Goal: Find contact information: Find contact information

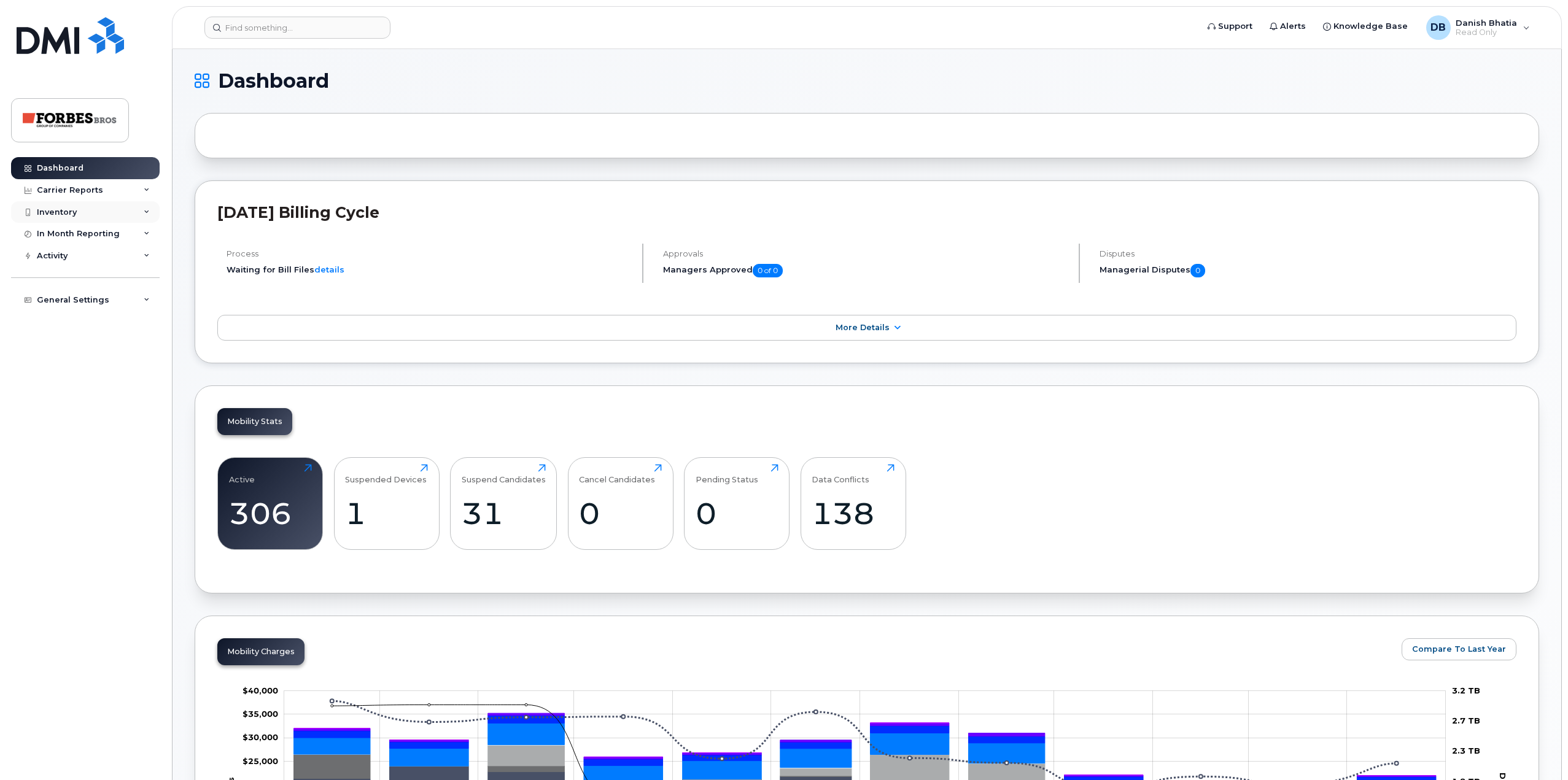
click at [79, 210] on div "Inventory" at bounding box center [85, 212] width 149 height 22
click at [96, 190] on div "Carrier Reports" at bounding box center [70, 190] width 66 height 10
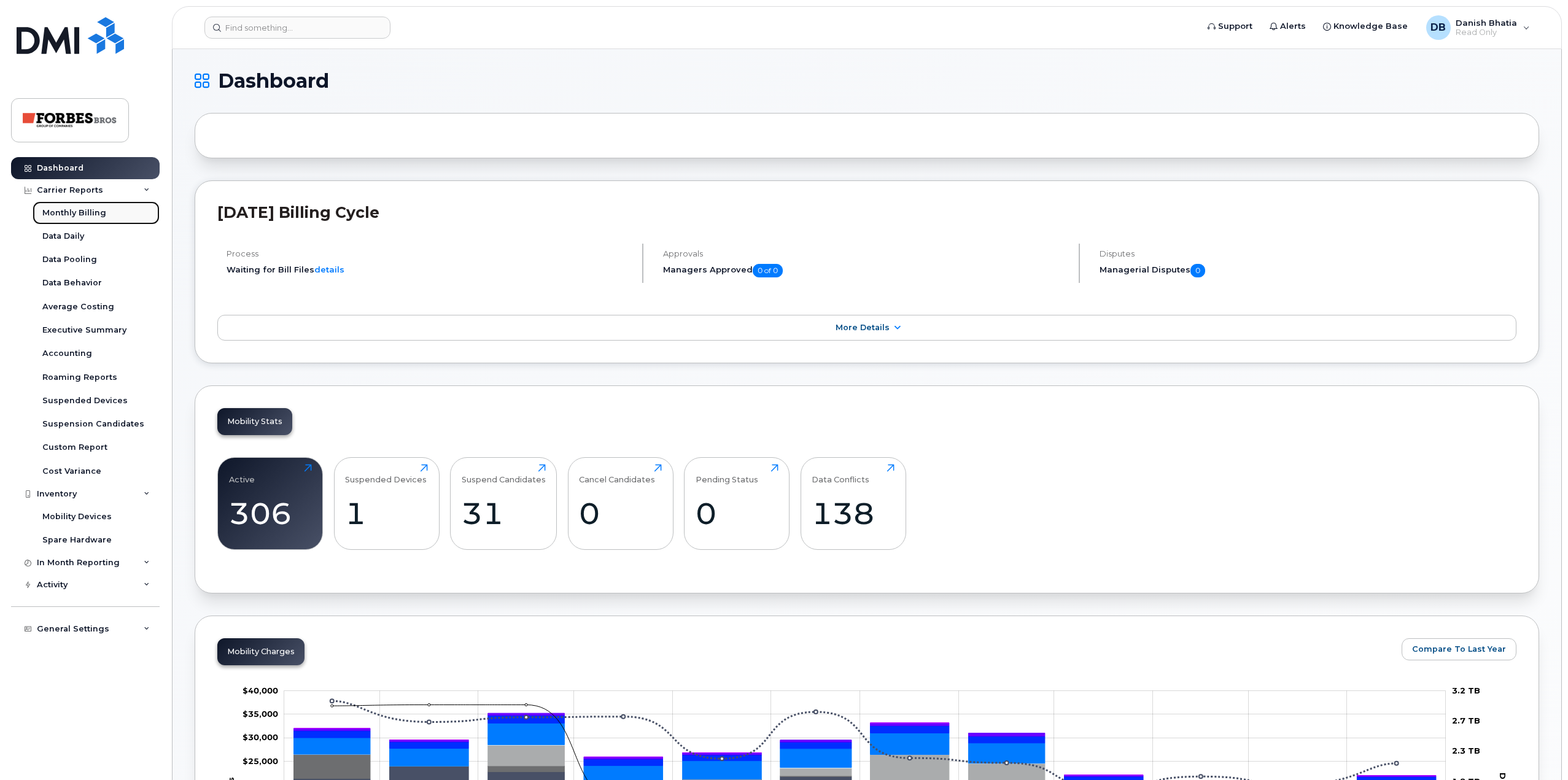
click at [79, 217] on div "Monthly Billing" at bounding box center [74, 213] width 64 height 11
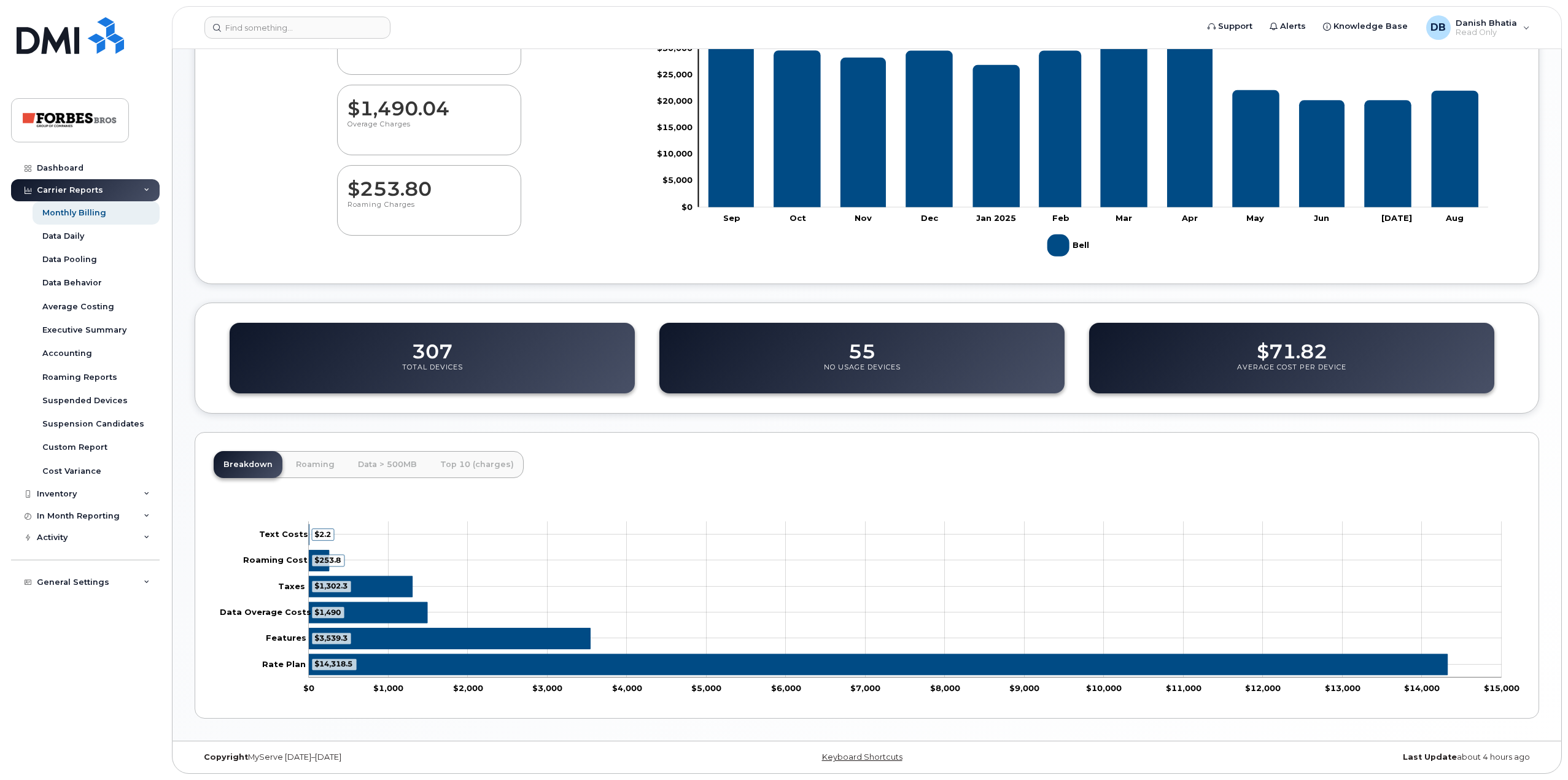
scroll to position [57, 0]
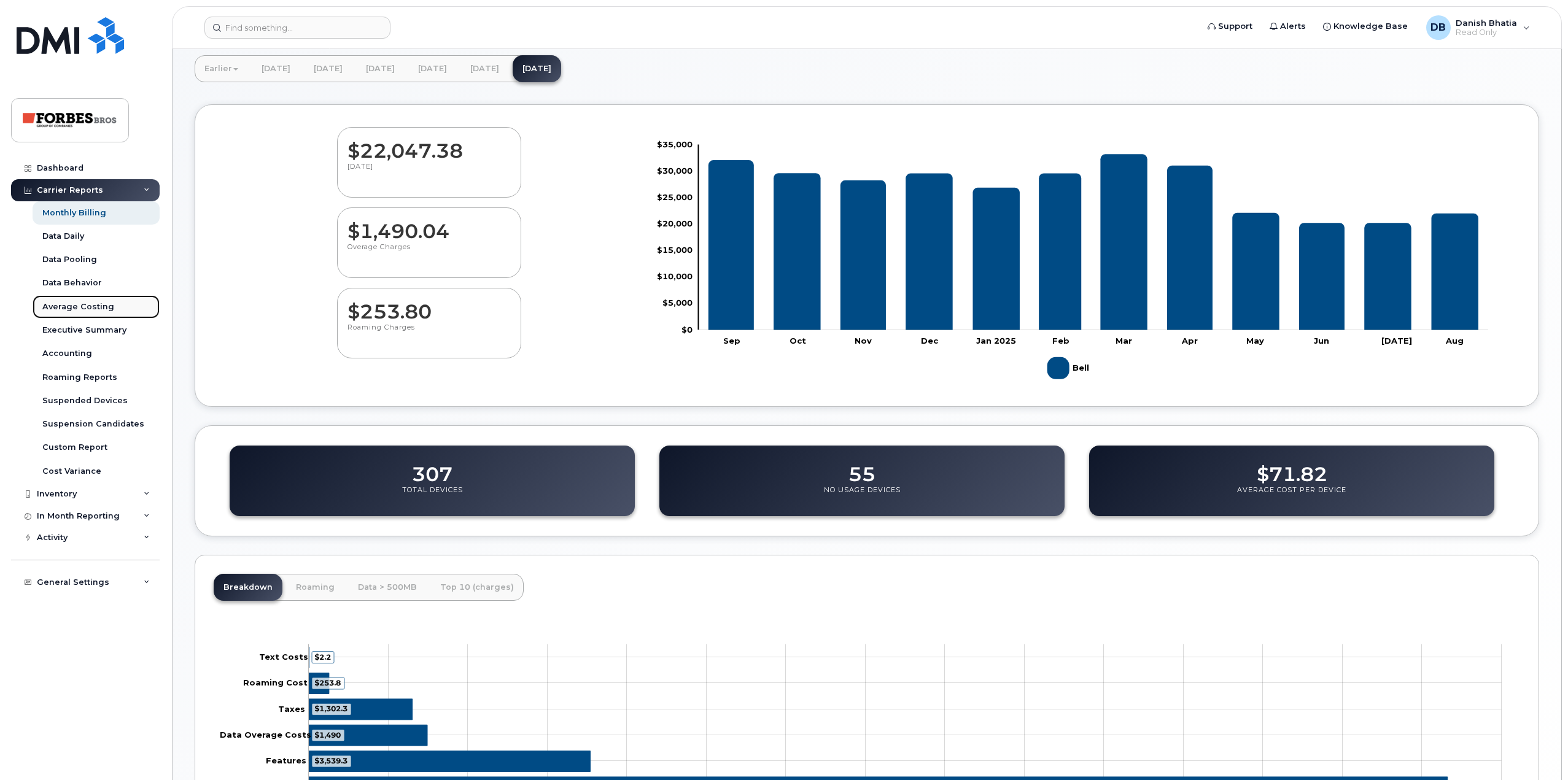
click at [87, 301] on div "Average Costing" at bounding box center [78, 307] width 72 height 11
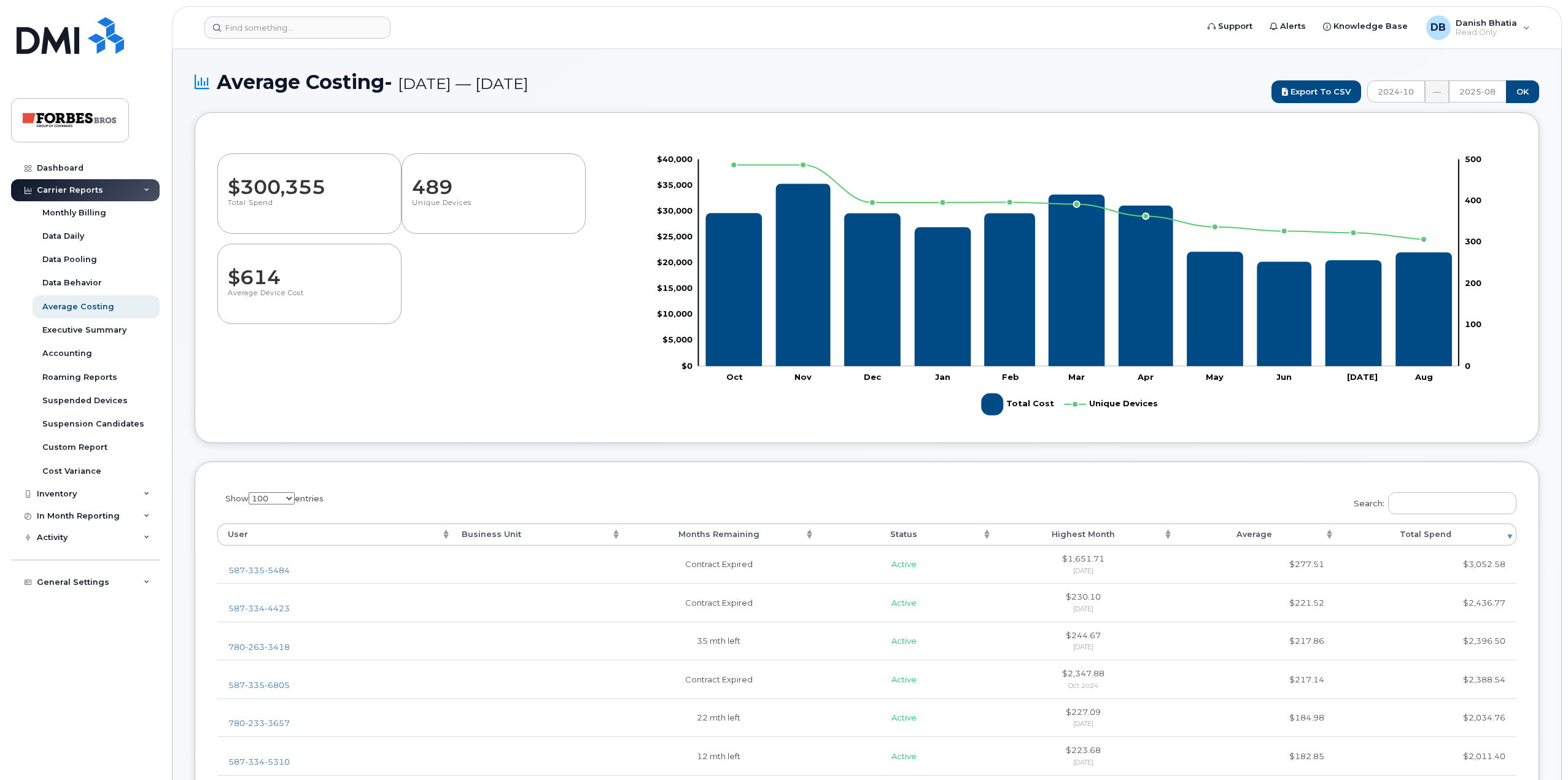
select select "100"
click at [95, 331] on div "Executive Summary" at bounding box center [84, 330] width 84 height 11
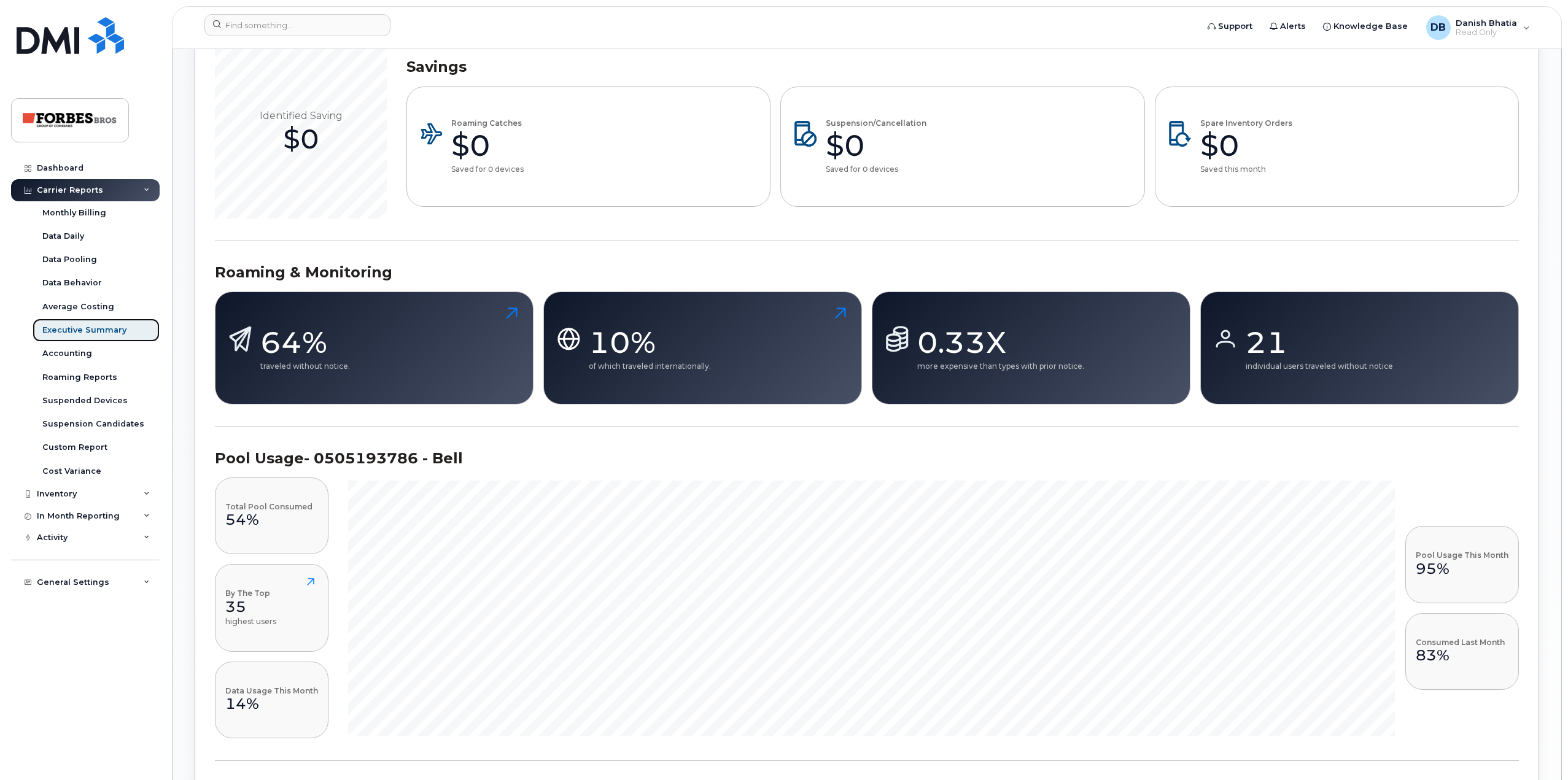
scroll to position [675, 0]
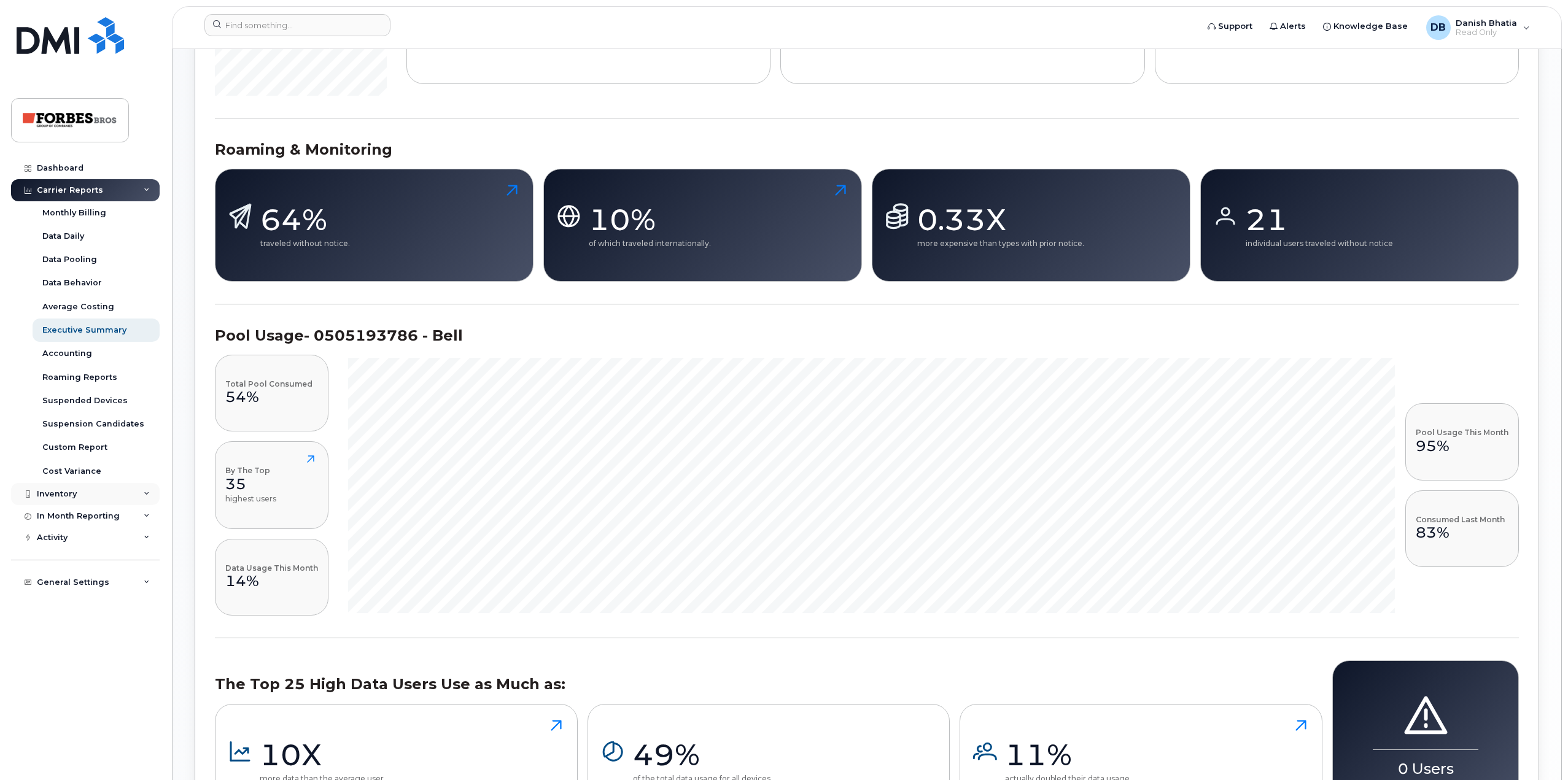
click at [93, 492] on div "Inventory" at bounding box center [85, 494] width 149 height 22
click at [95, 521] on div "Mobility Devices" at bounding box center [77, 516] width 69 height 11
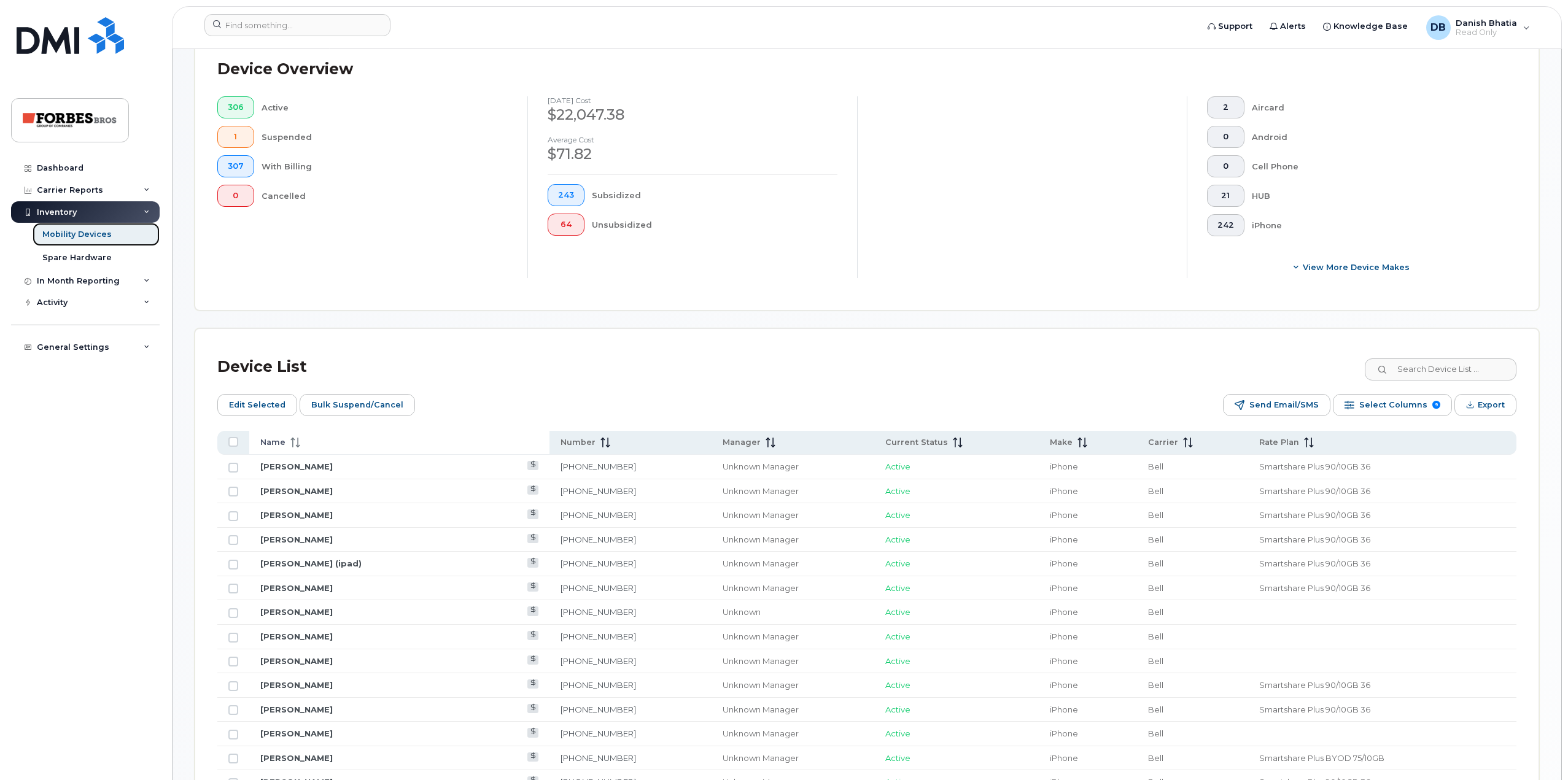
scroll to position [368, 0]
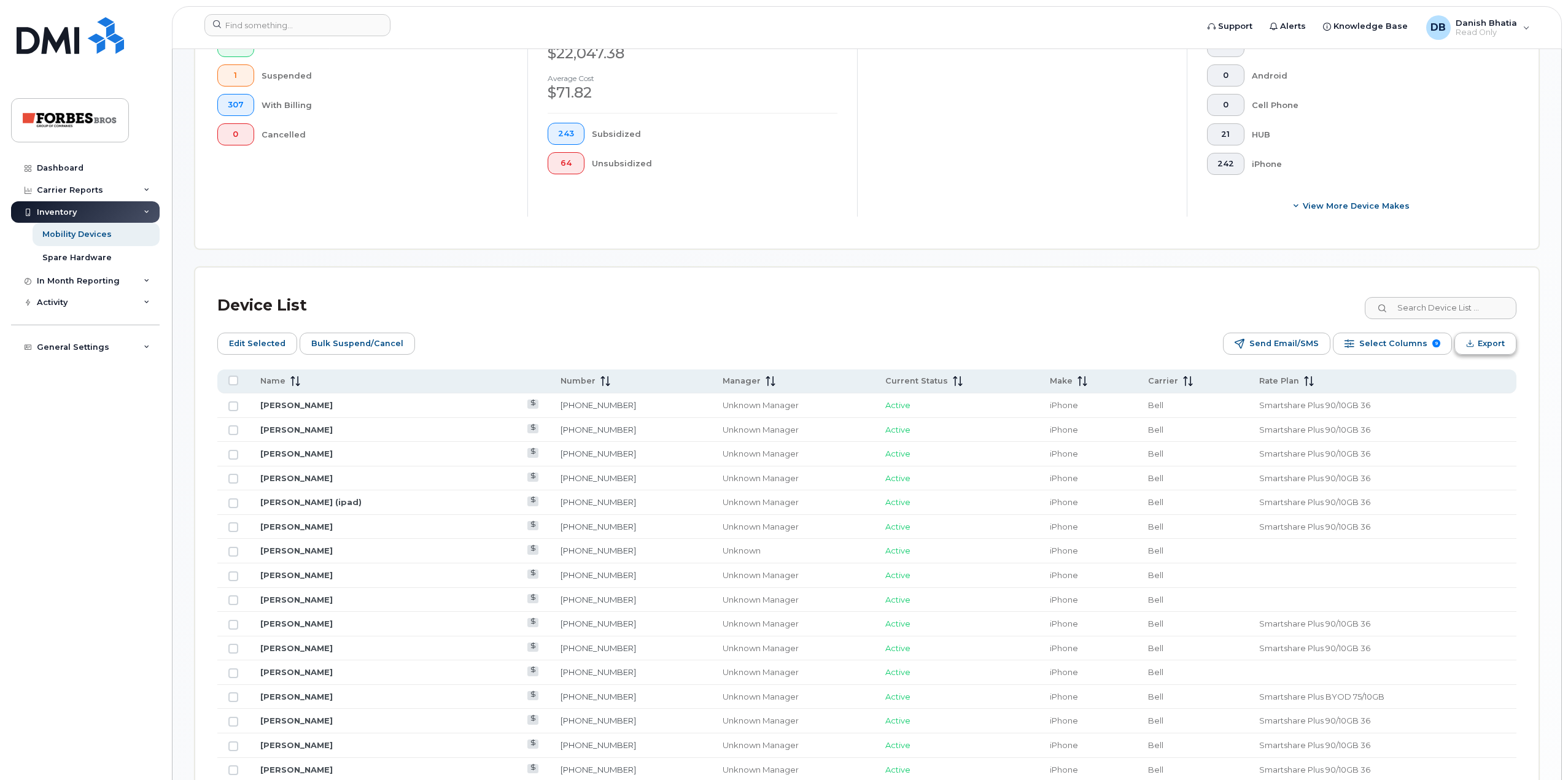
click at [1488, 346] on span "Export" at bounding box center [1491, 344] width 27 height 19
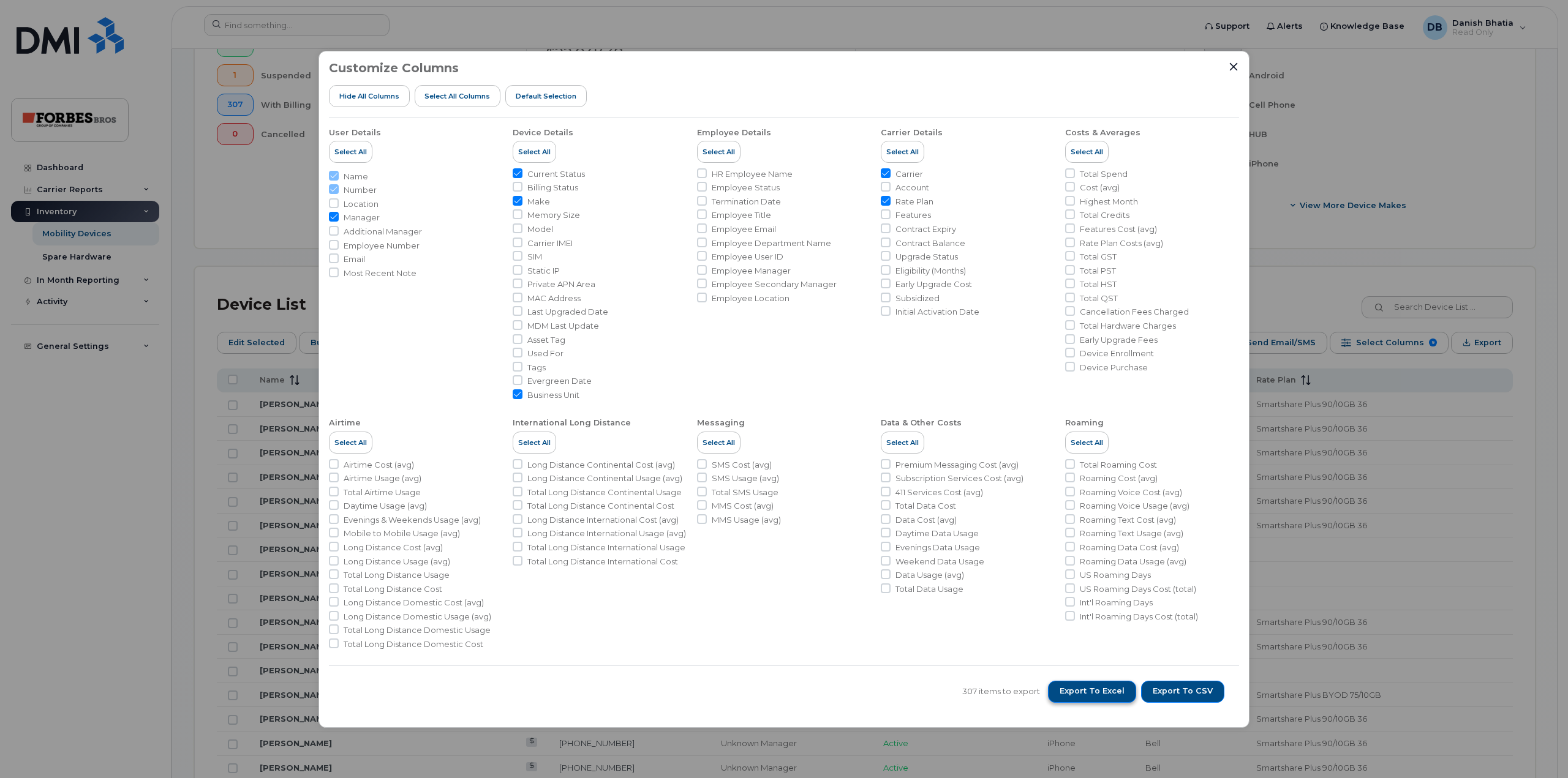
click at [1108, 692] on span "Export to Excel" at bounding box center [1092, 691] width 65 height 11
click at [1236, 69] on icon "Close" at bounding box center [1234, 67] width 8 height 8
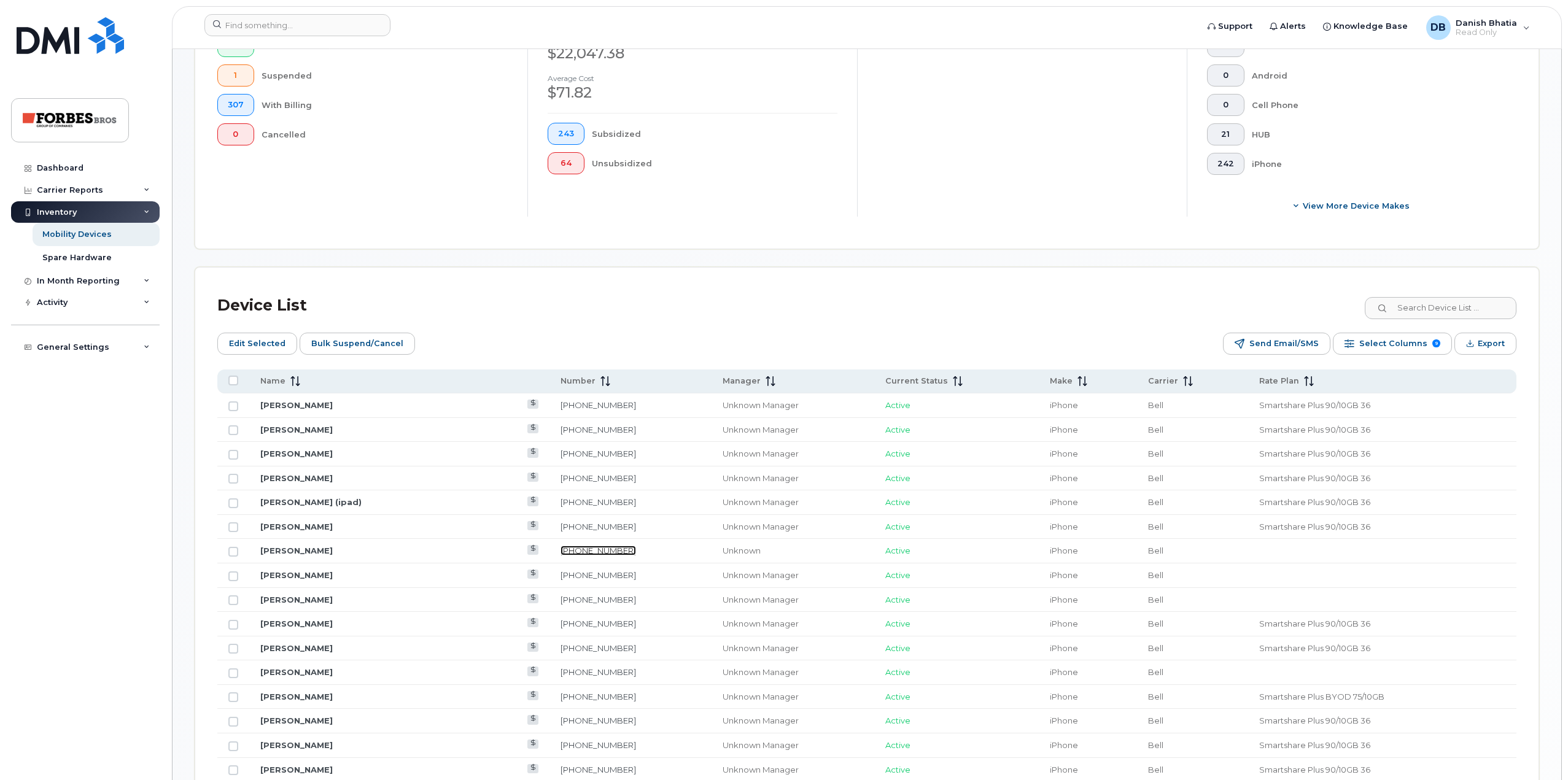
click at [561, 551] on link "[PHONE_NUMBER]" at bounding box center [598, 550] width 75 height 10
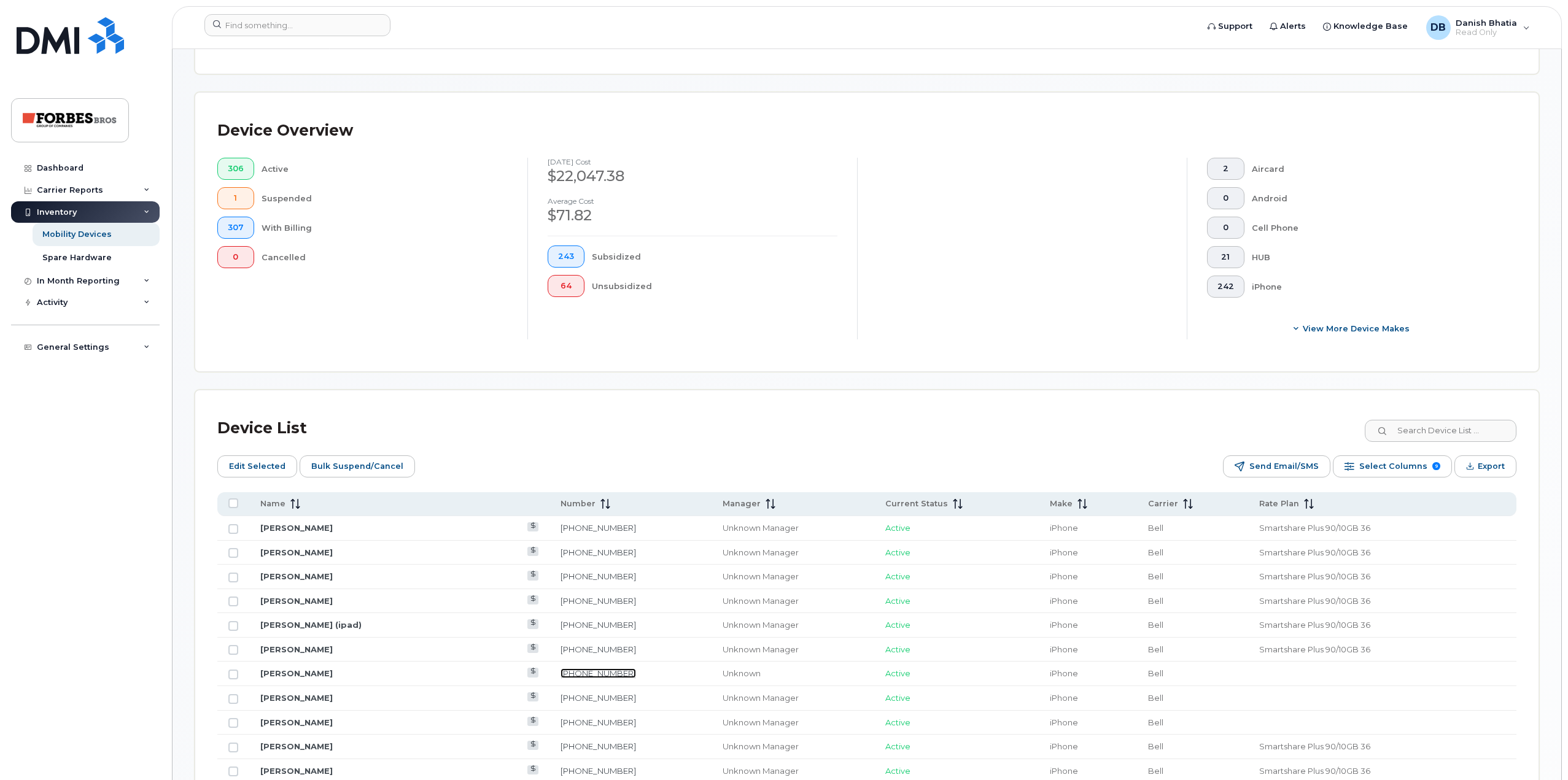
scroll to position [123, 0]
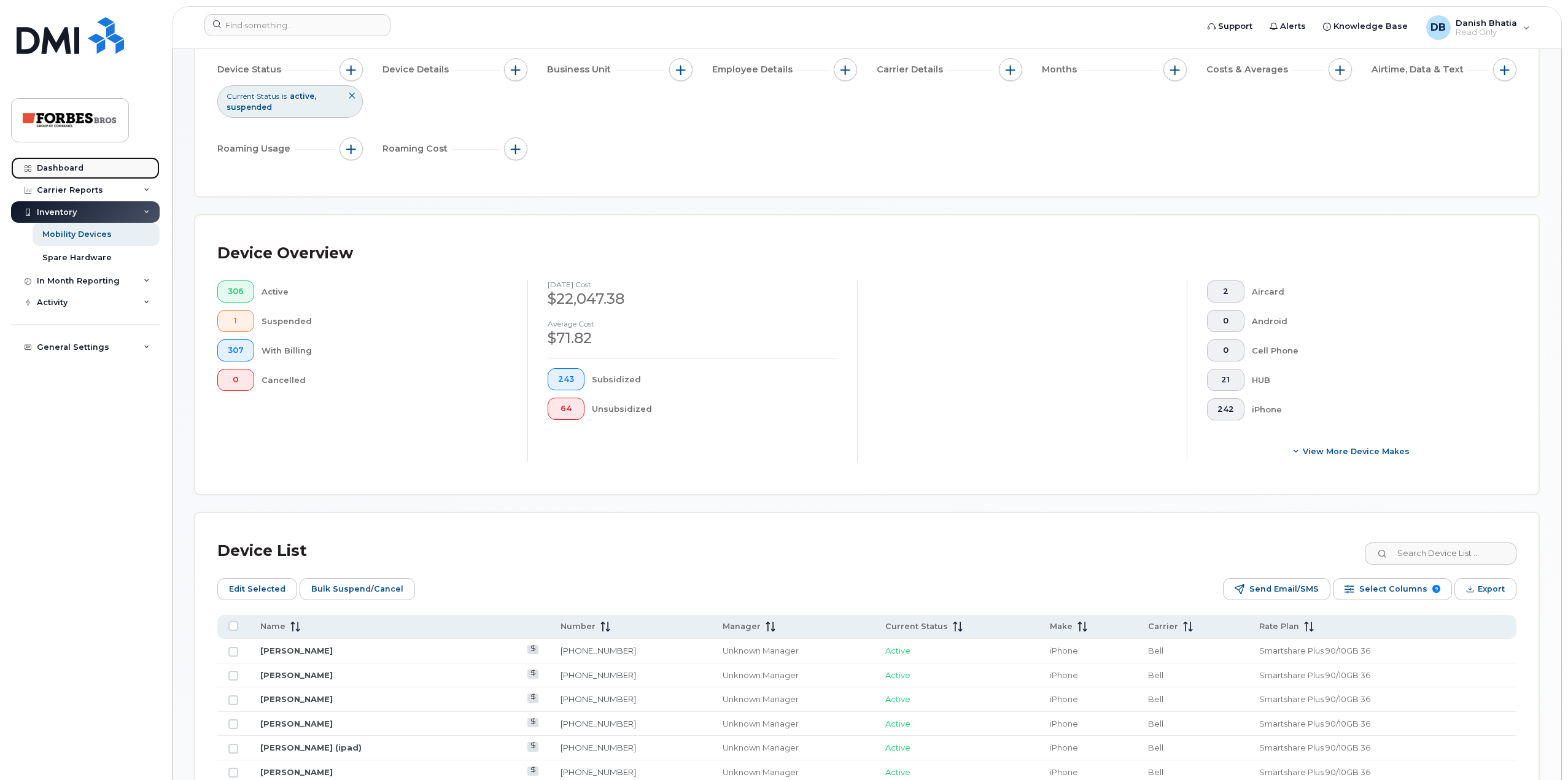
click at [75, 163] on div "Dashboard" at bounding box center [60, 168] width 47 height 10
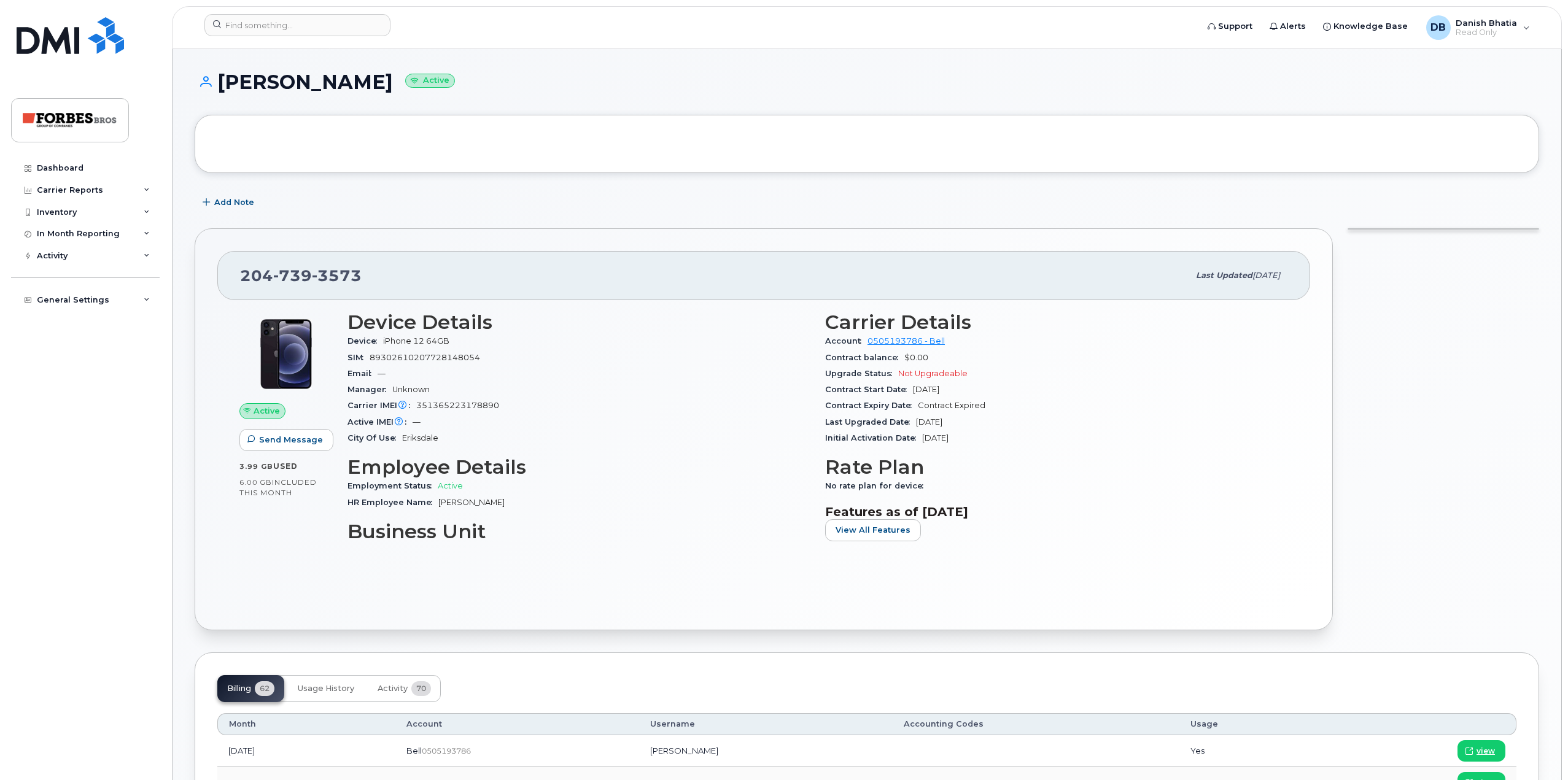
click at [290, 279] on span "739" at bounding box center [292, 276] width 38 height 19
copy span "204 739 3573"
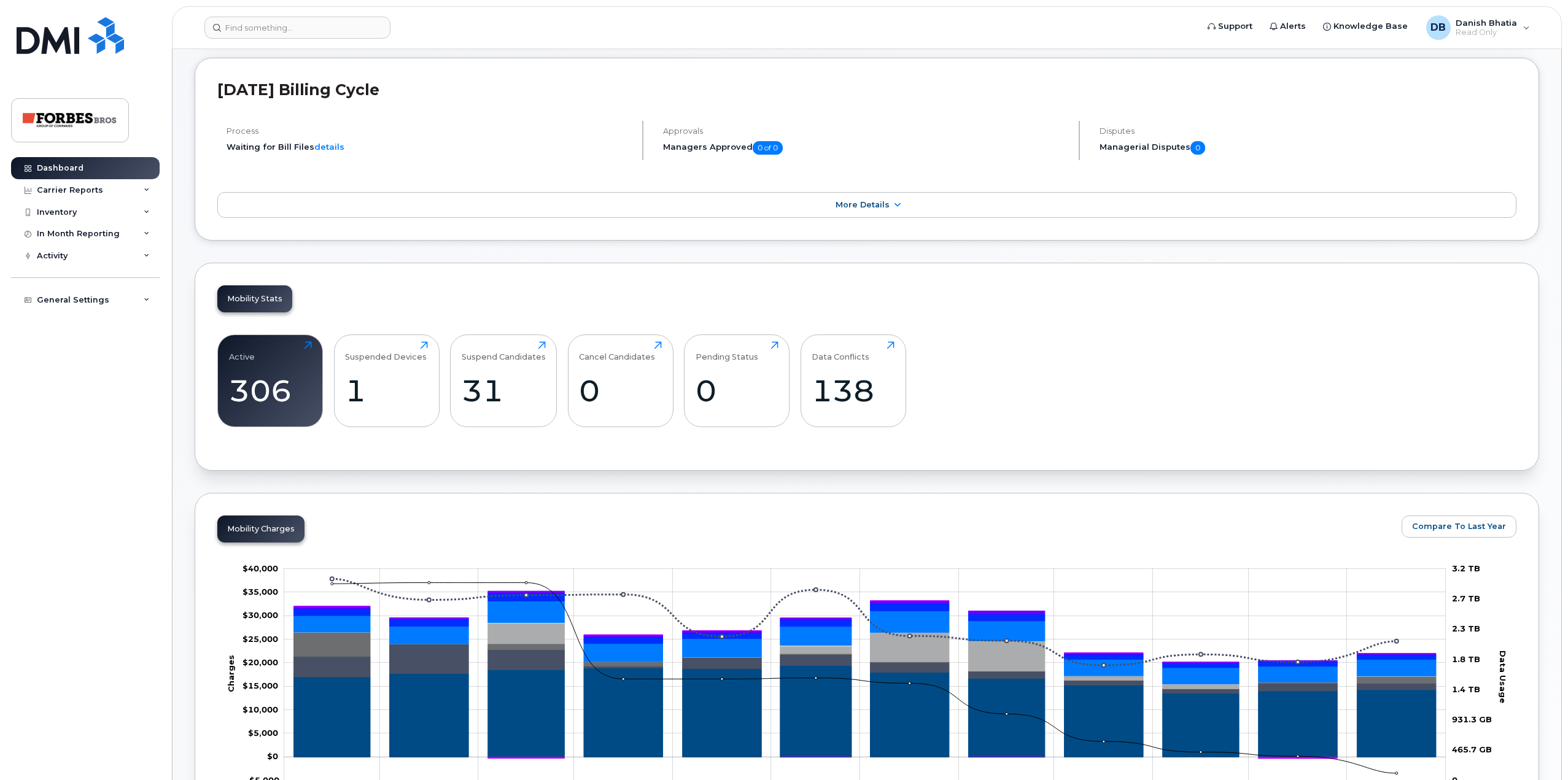
scroll to position [245, 0]
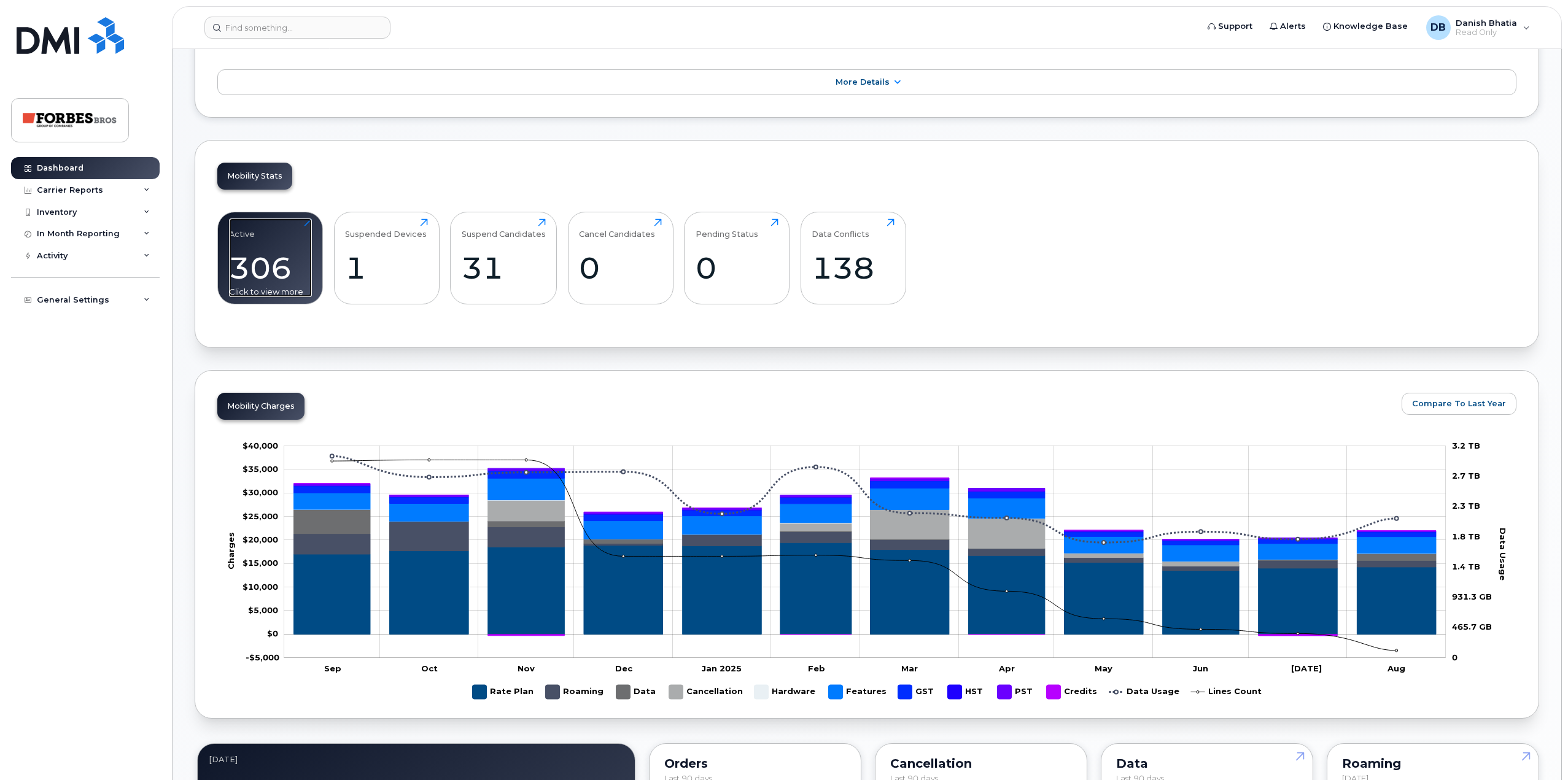
click at [244, 256] on div "306" at bounding box center [270, 268] width 83 height 36
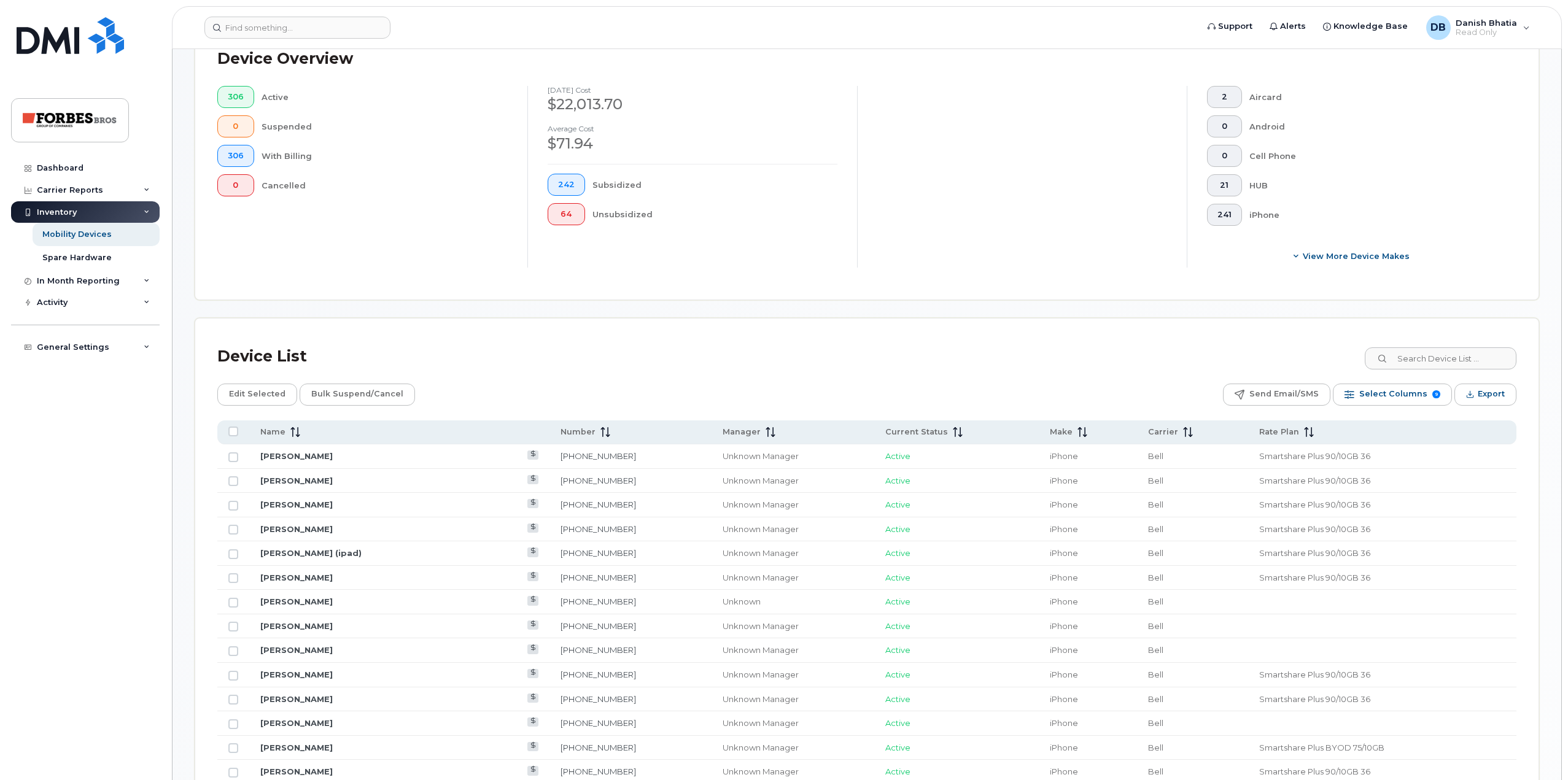
scroll to position [368, 0]
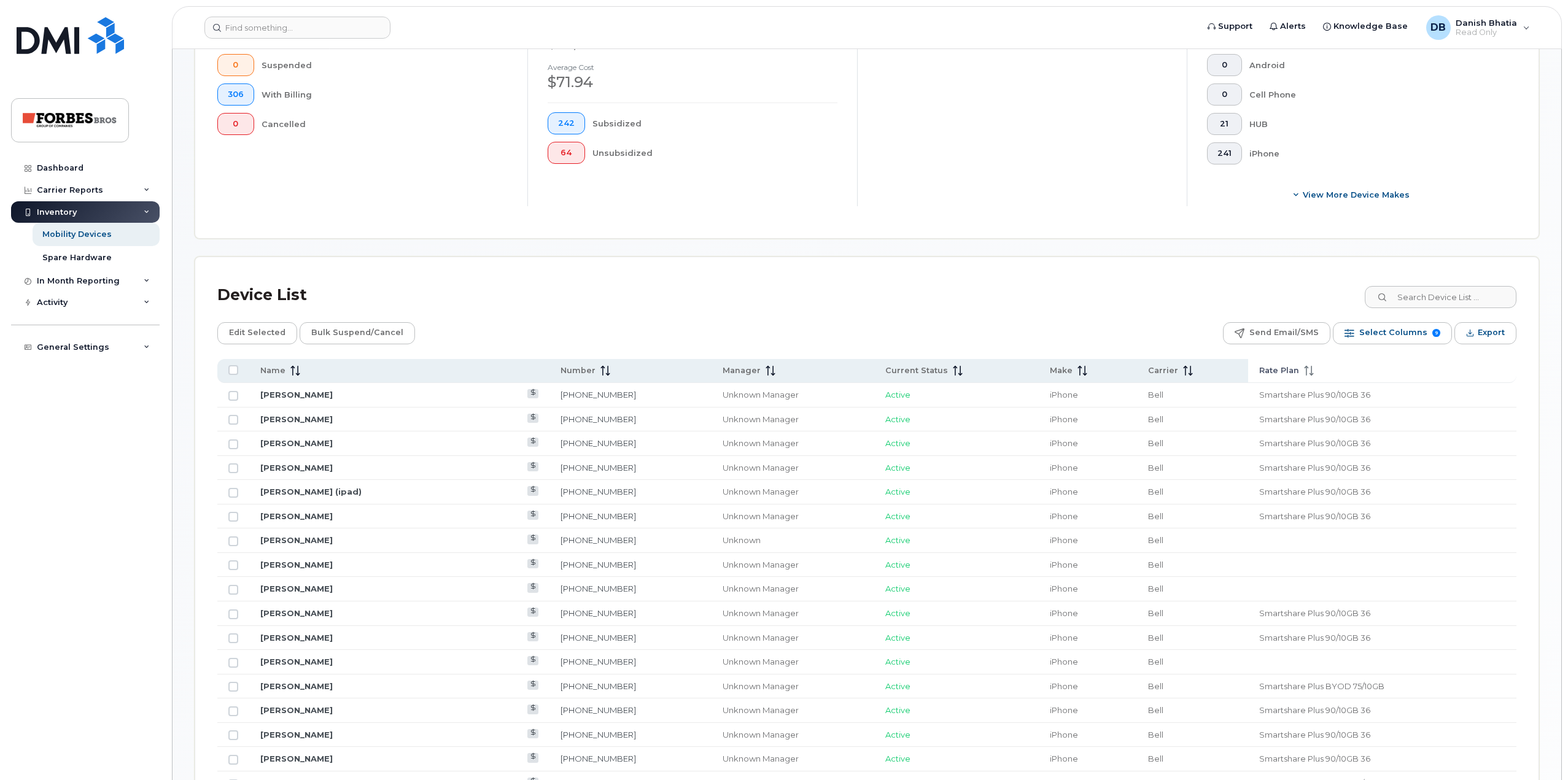
click at [1304, 370] on icon at bounding box center [1309, 370] width 10 height 10
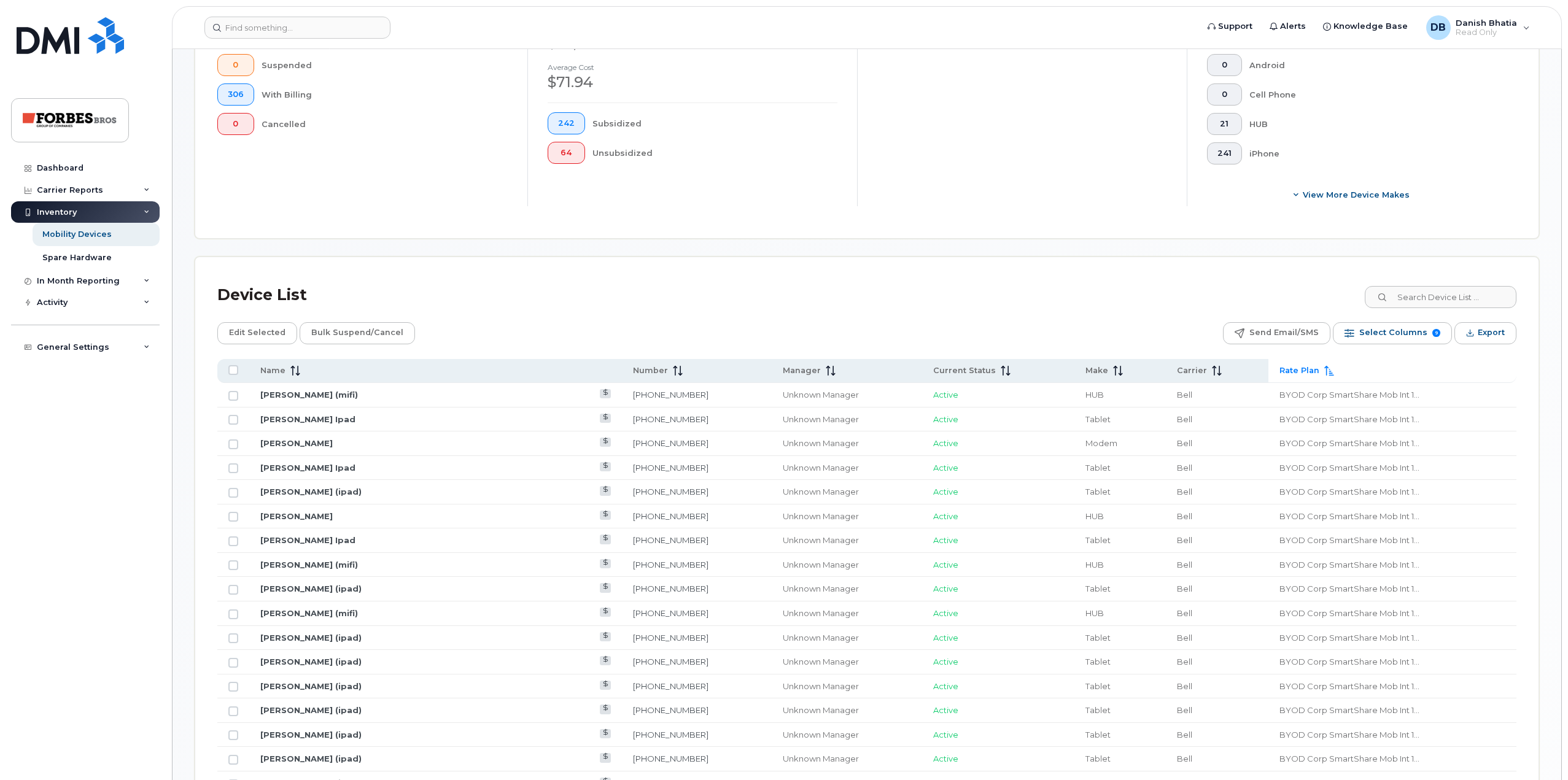
click at [1291, 371] on div "Rate Plan" at bounding box center [1393, 370] width 226 height 11
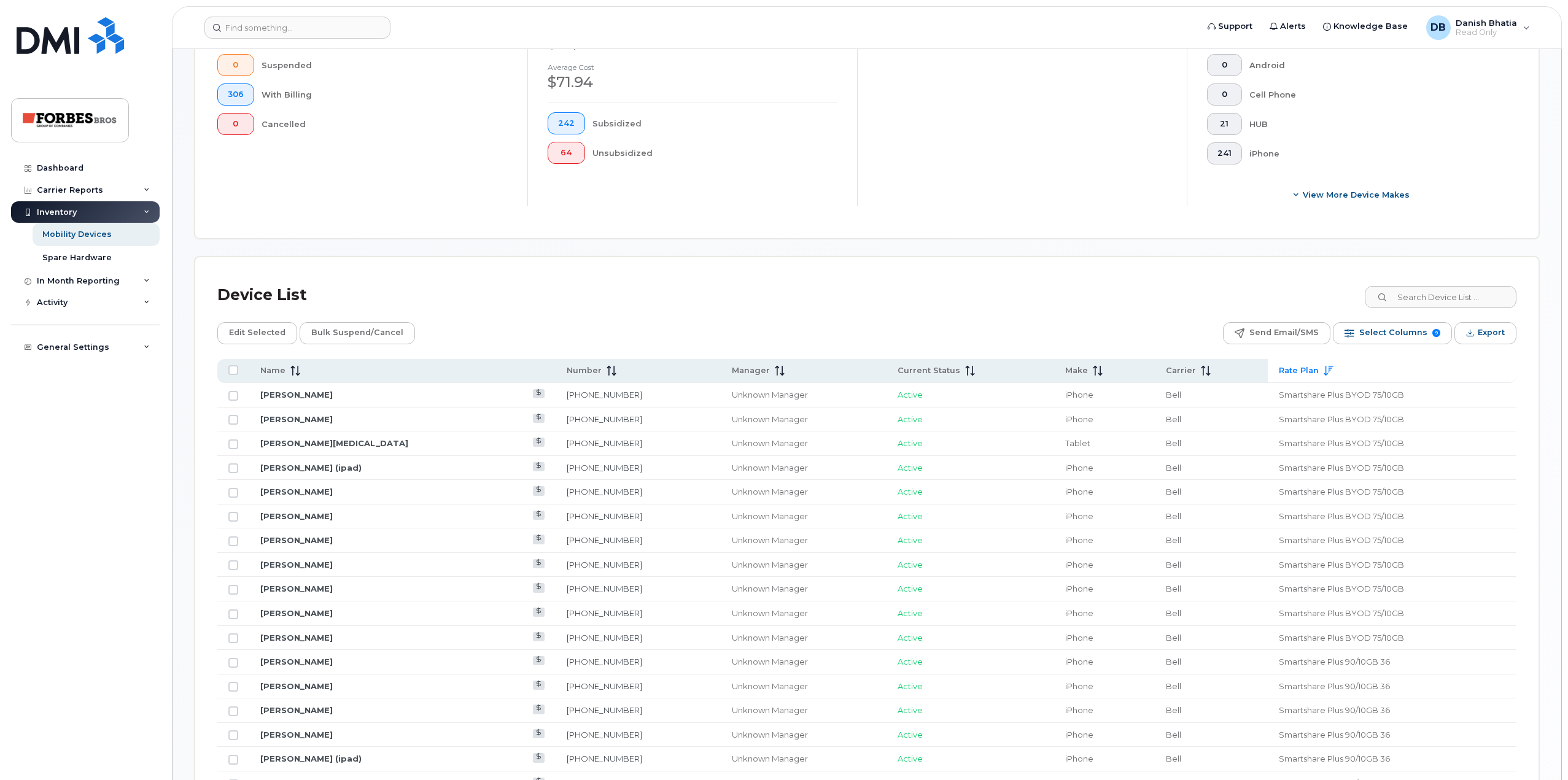
click at [1291, 371] on span "Rate Plan" at bounding box center [1299, 370] width 40 height 11
click at [1297, 371] on div "Rate Plan" at bounding box center [1382, 370] width 246 height 11
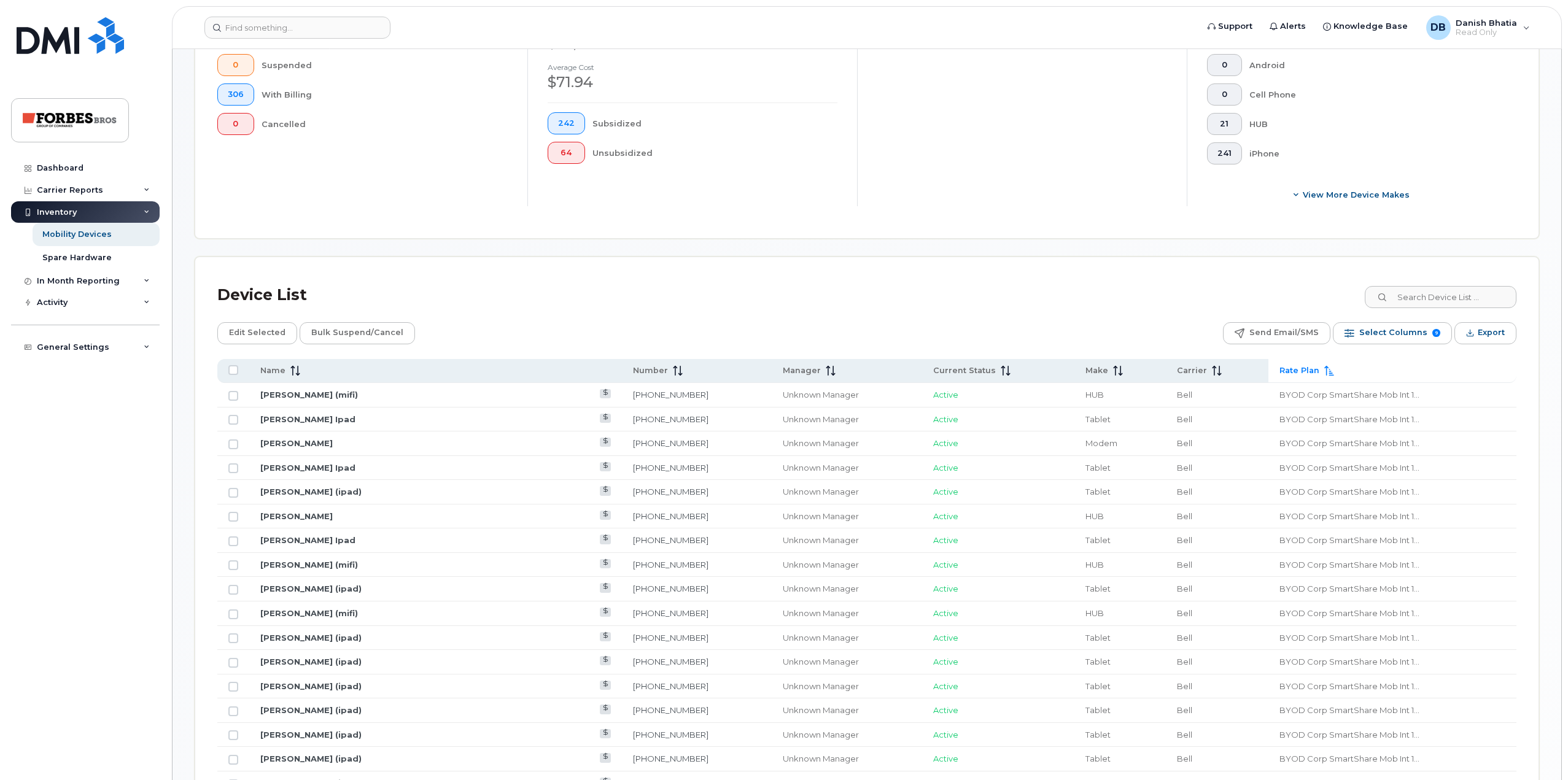
click at [1325, 373] on icon at bounding box center [1329, 370] width 10 height 10
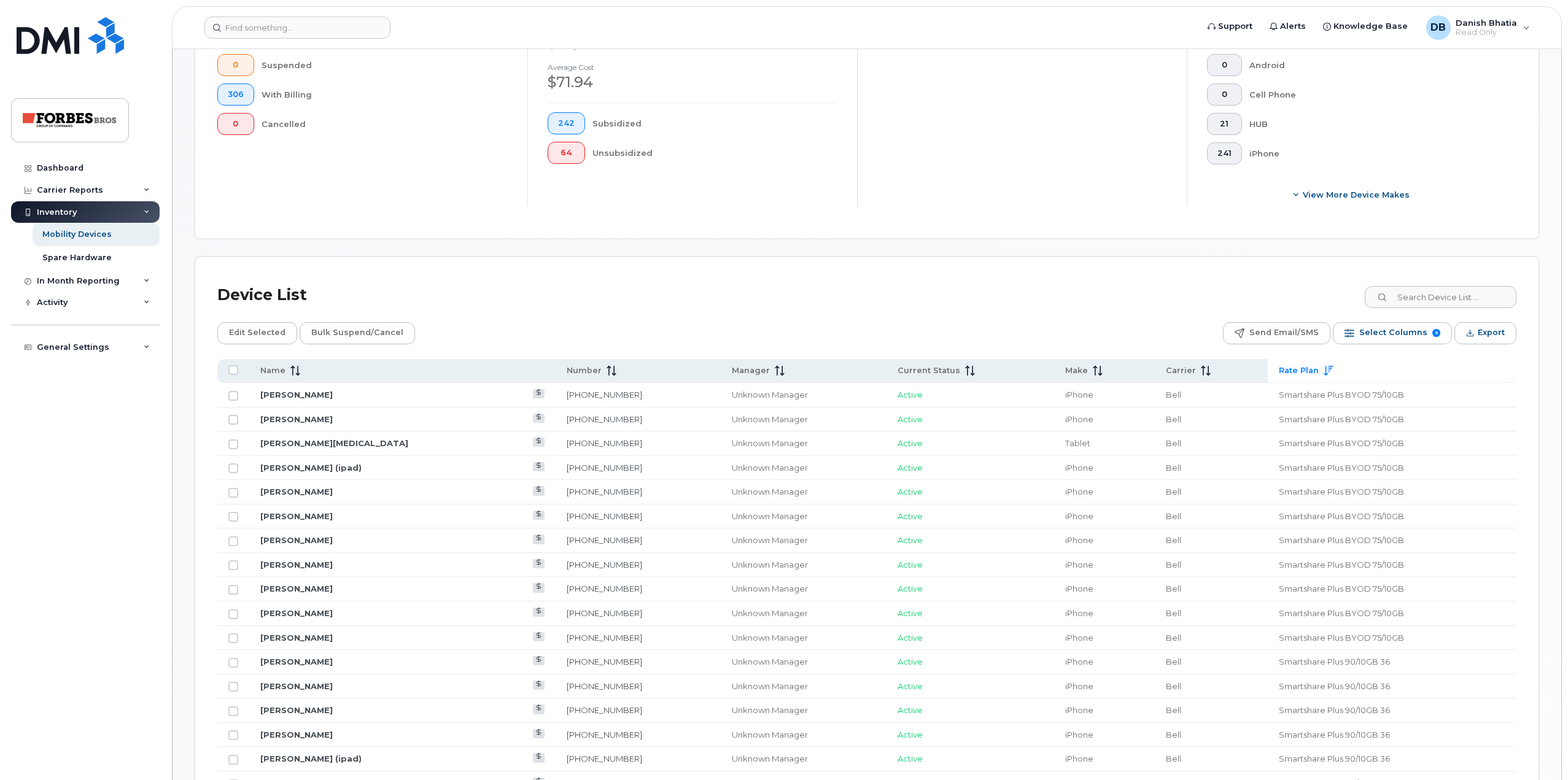
click at [1324, 371] on icon at bounding box center [1329, 370] width 10 height 10
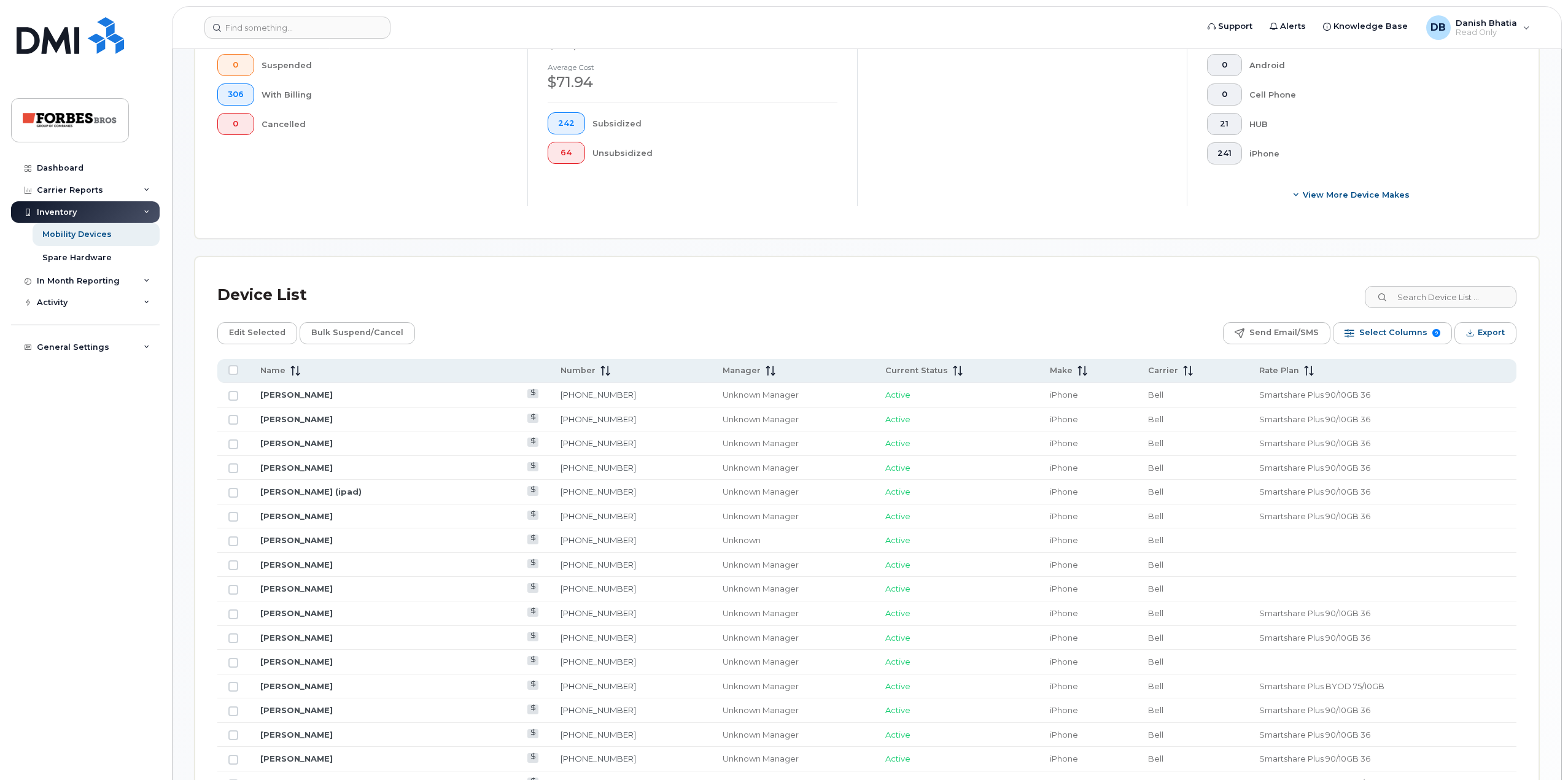
scroll to position [430, 0]
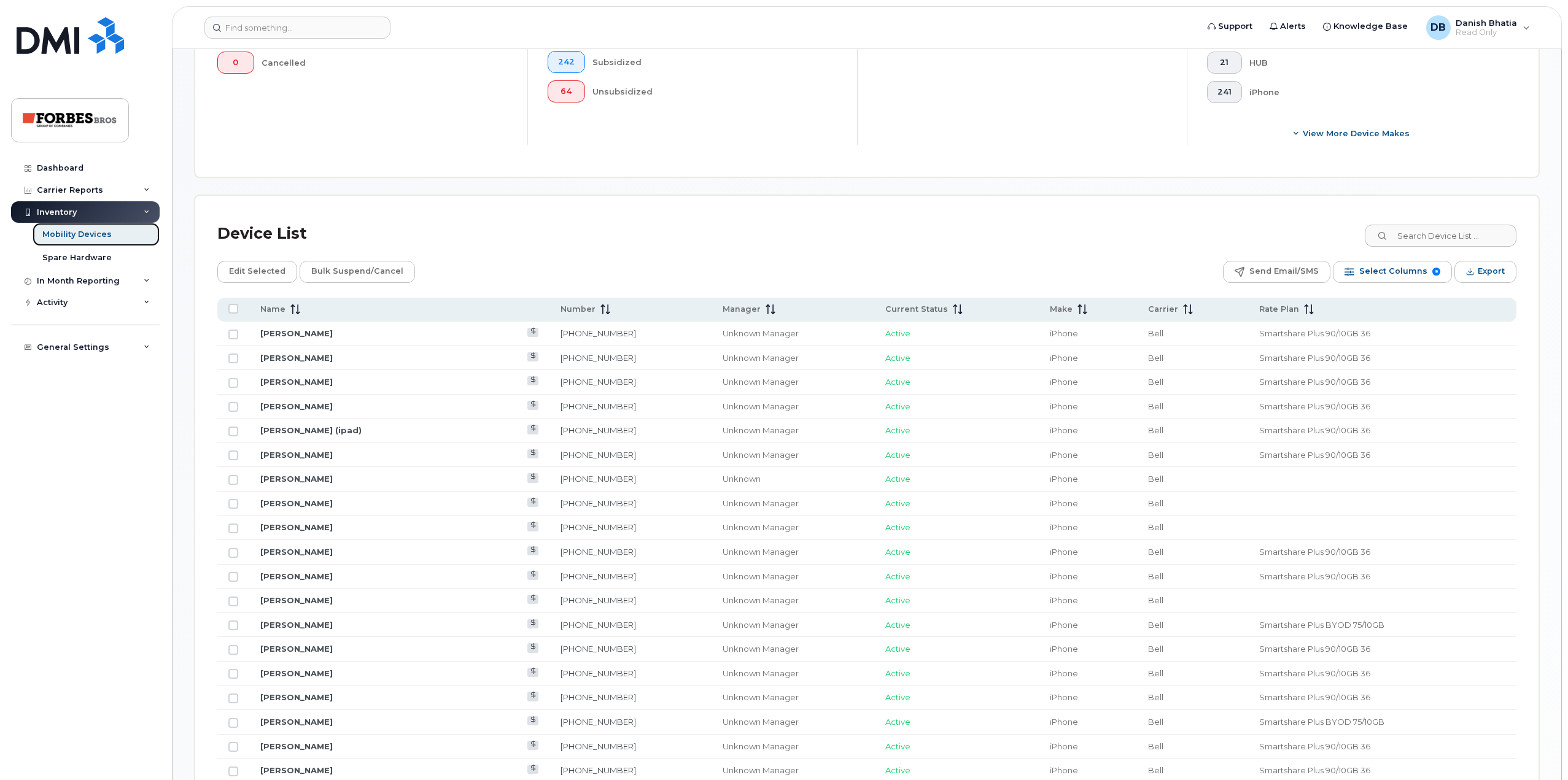
click at [80, 239] on div "Mobility Devices" at bounding box center [77, 234] width 69 height 11
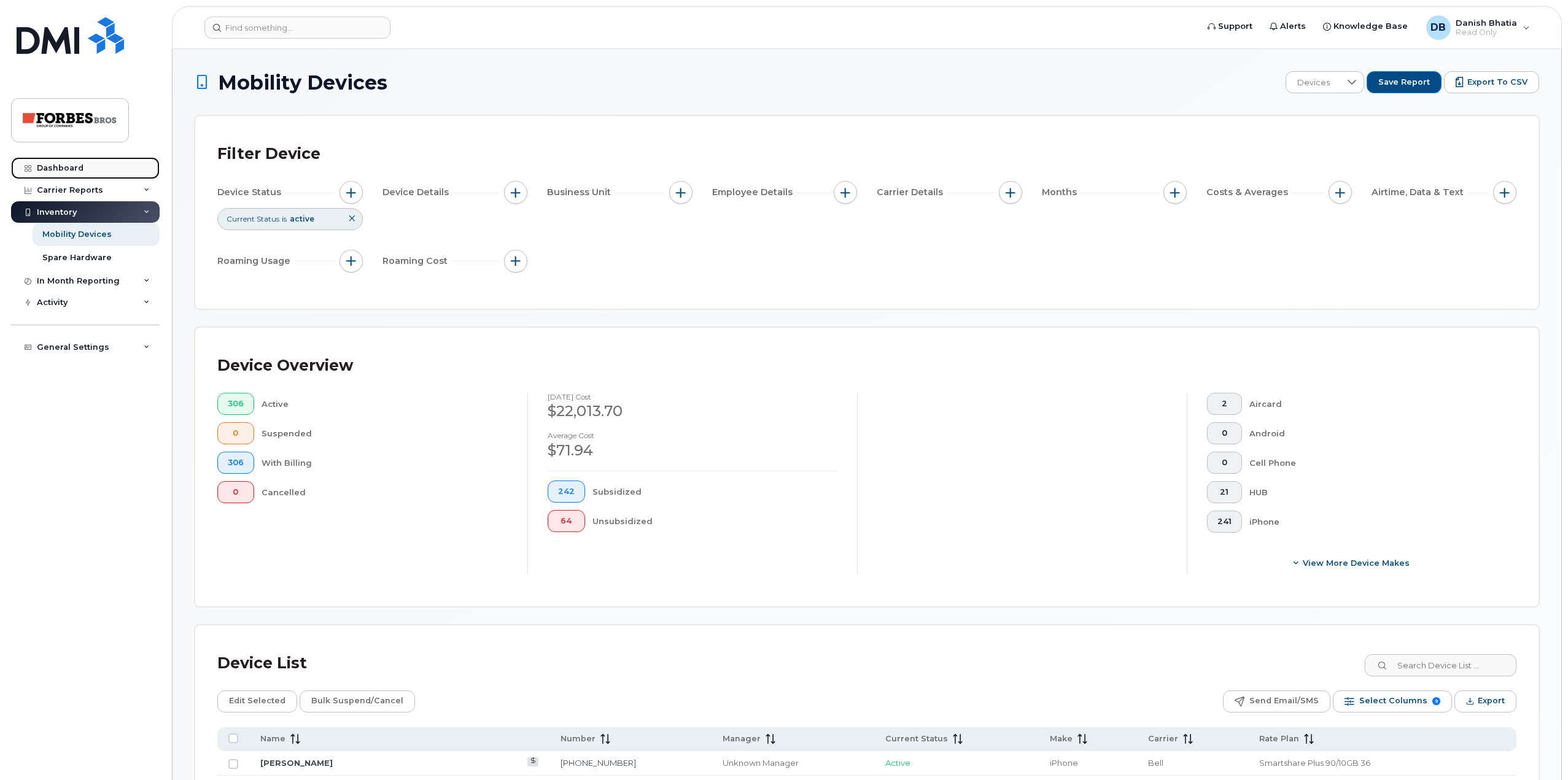
click at [70, 174] on link "Dashboard" at bounding box center [85, 168] width 149 height 22
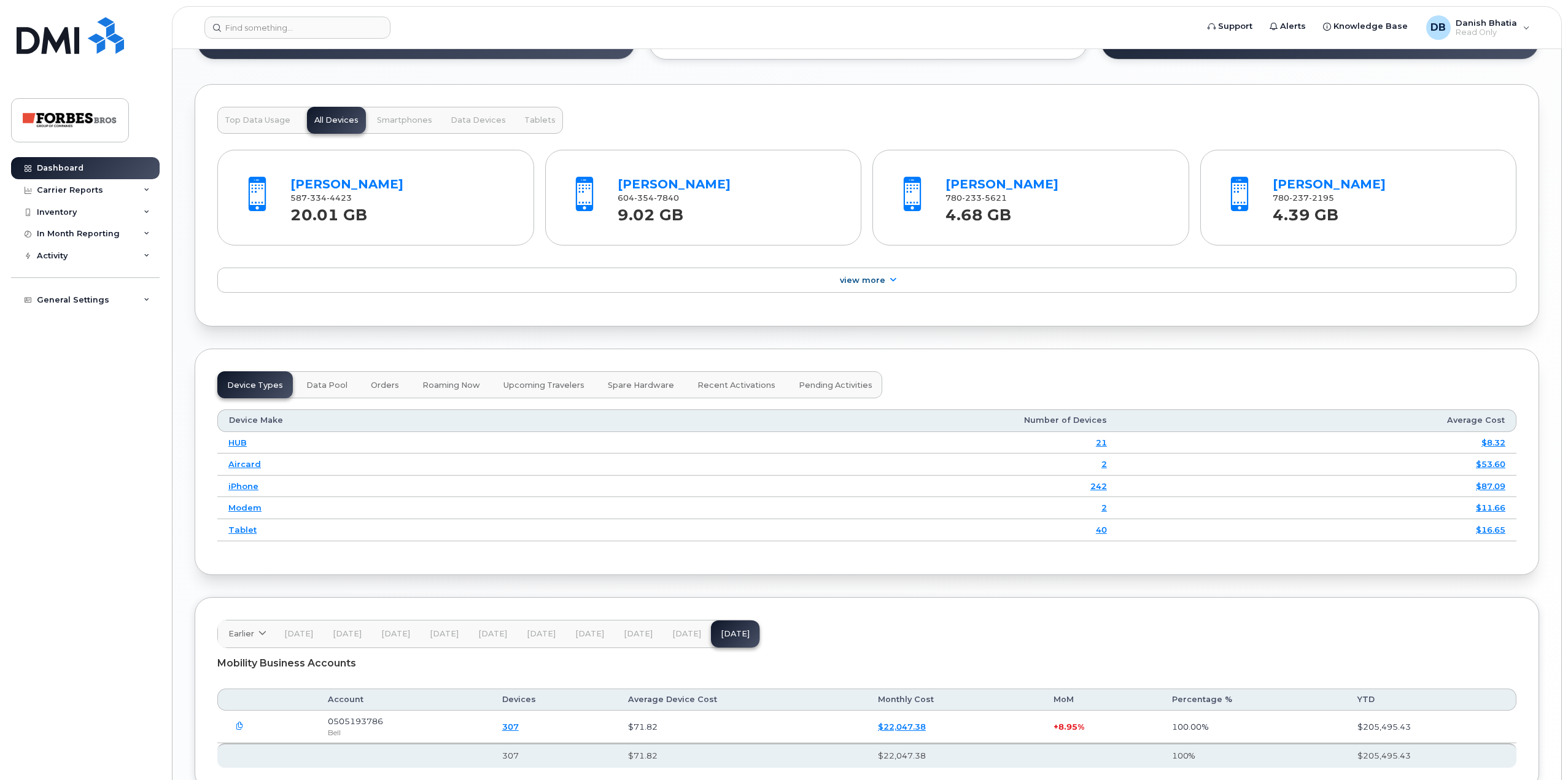
scroll to position [1289, 0]
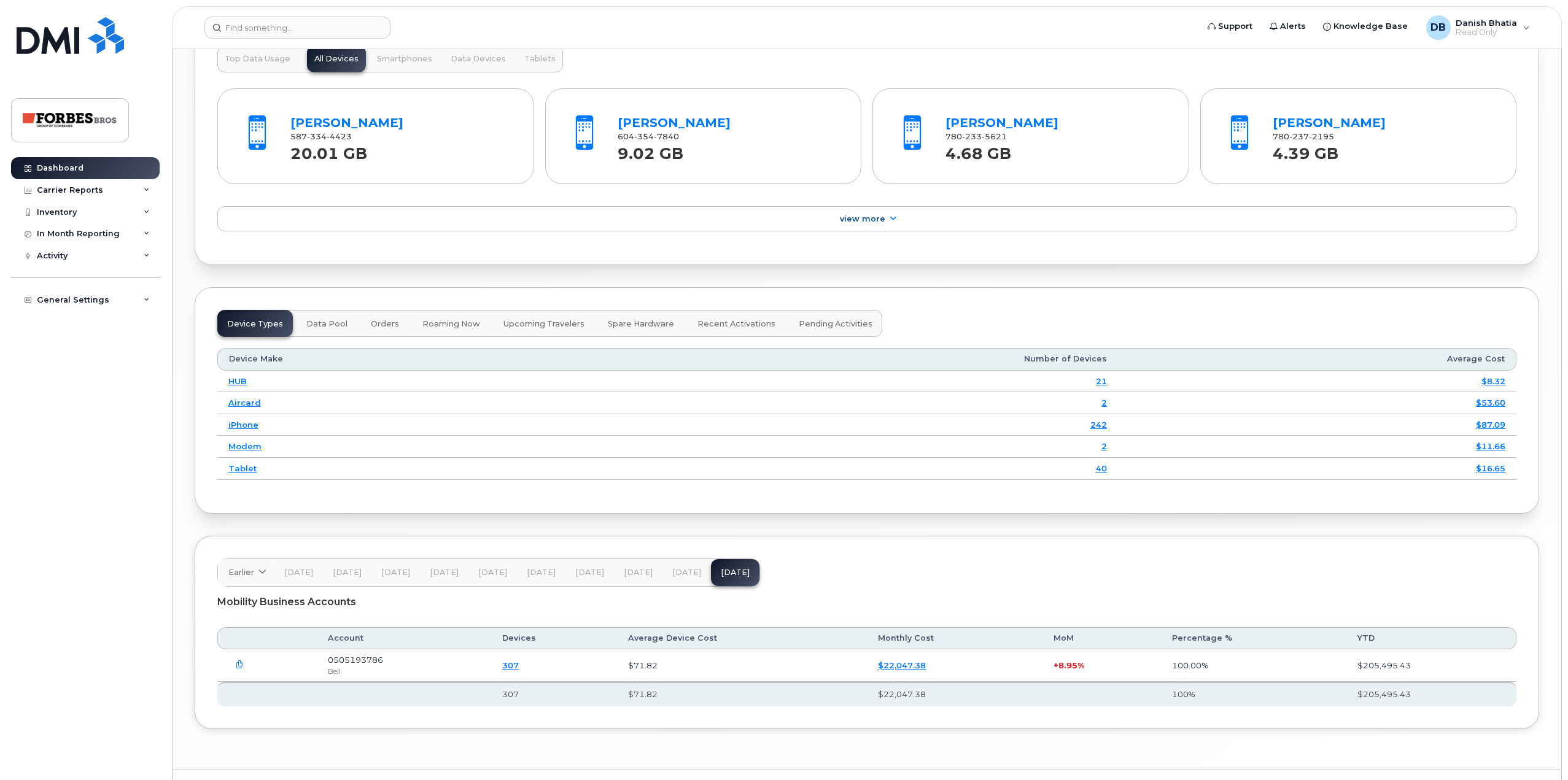
click at [327, 323] on span "Data Pool" at bounding box center [327, 324] width 41 height 10
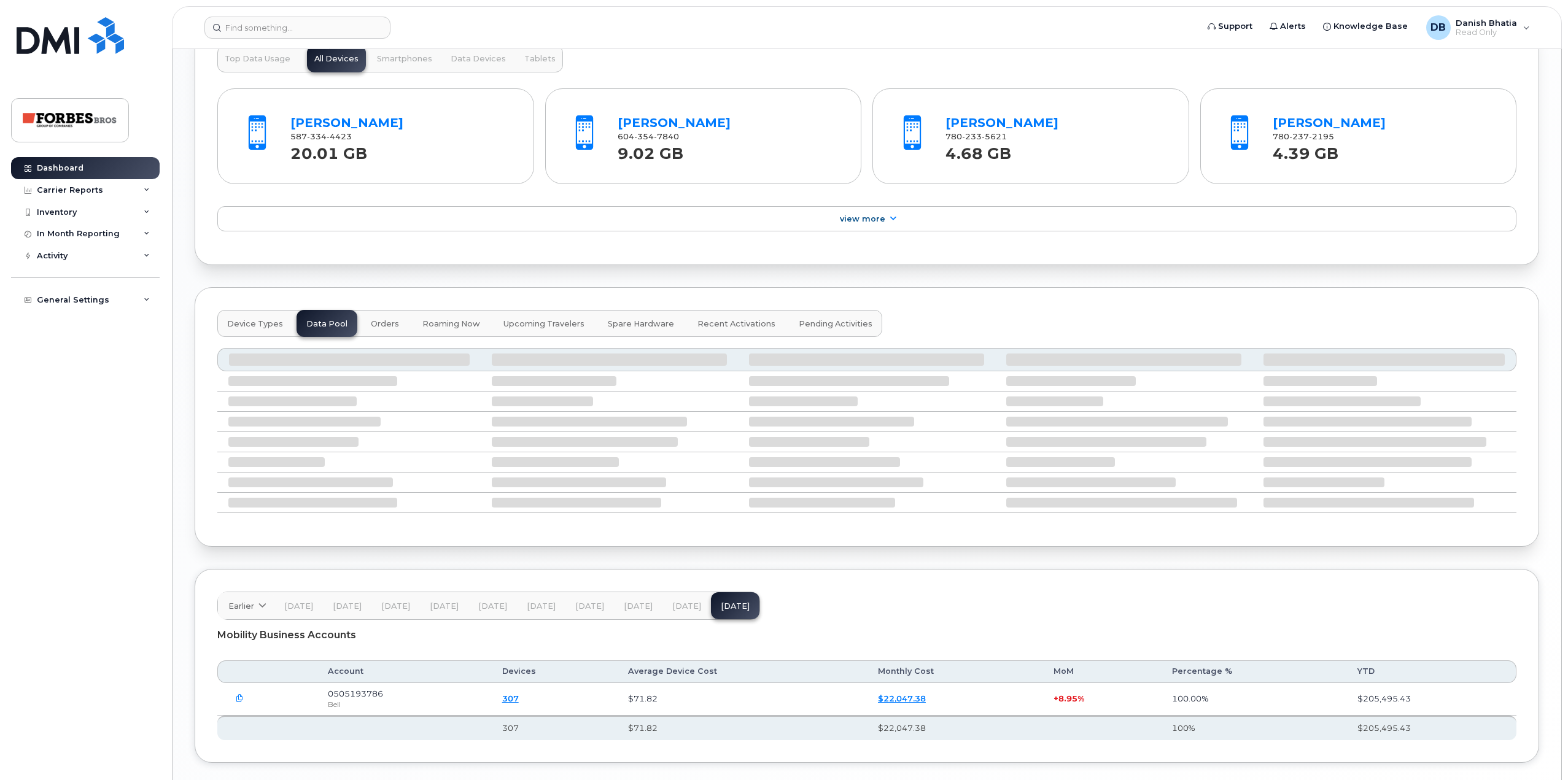
click at [259, 321] on span "Device Types" at bounding box center [255, 324] width 56 height 10
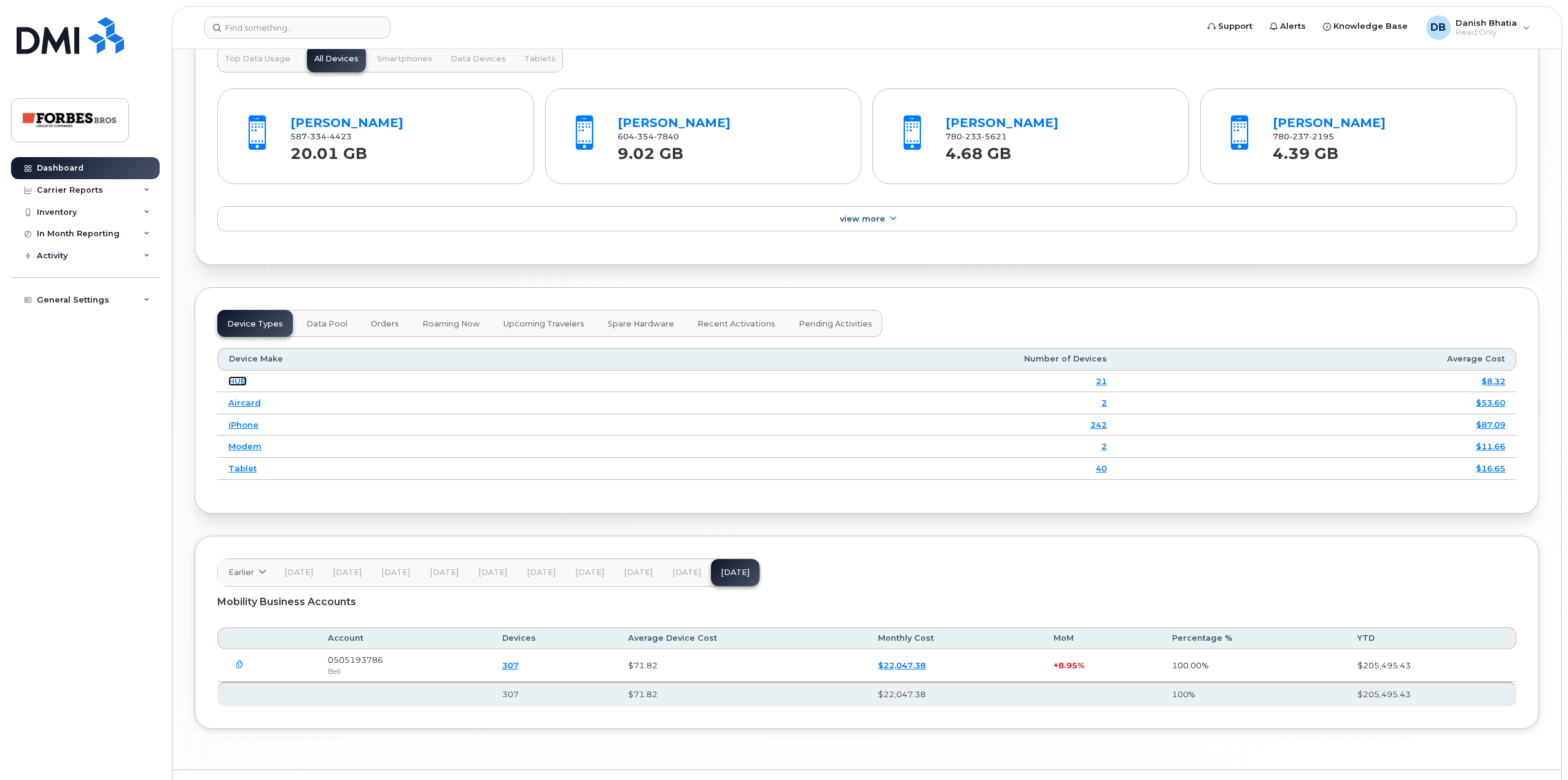
click at [229, 383] on link "HUB" at bounding box center [237, 381] width 19 height 10
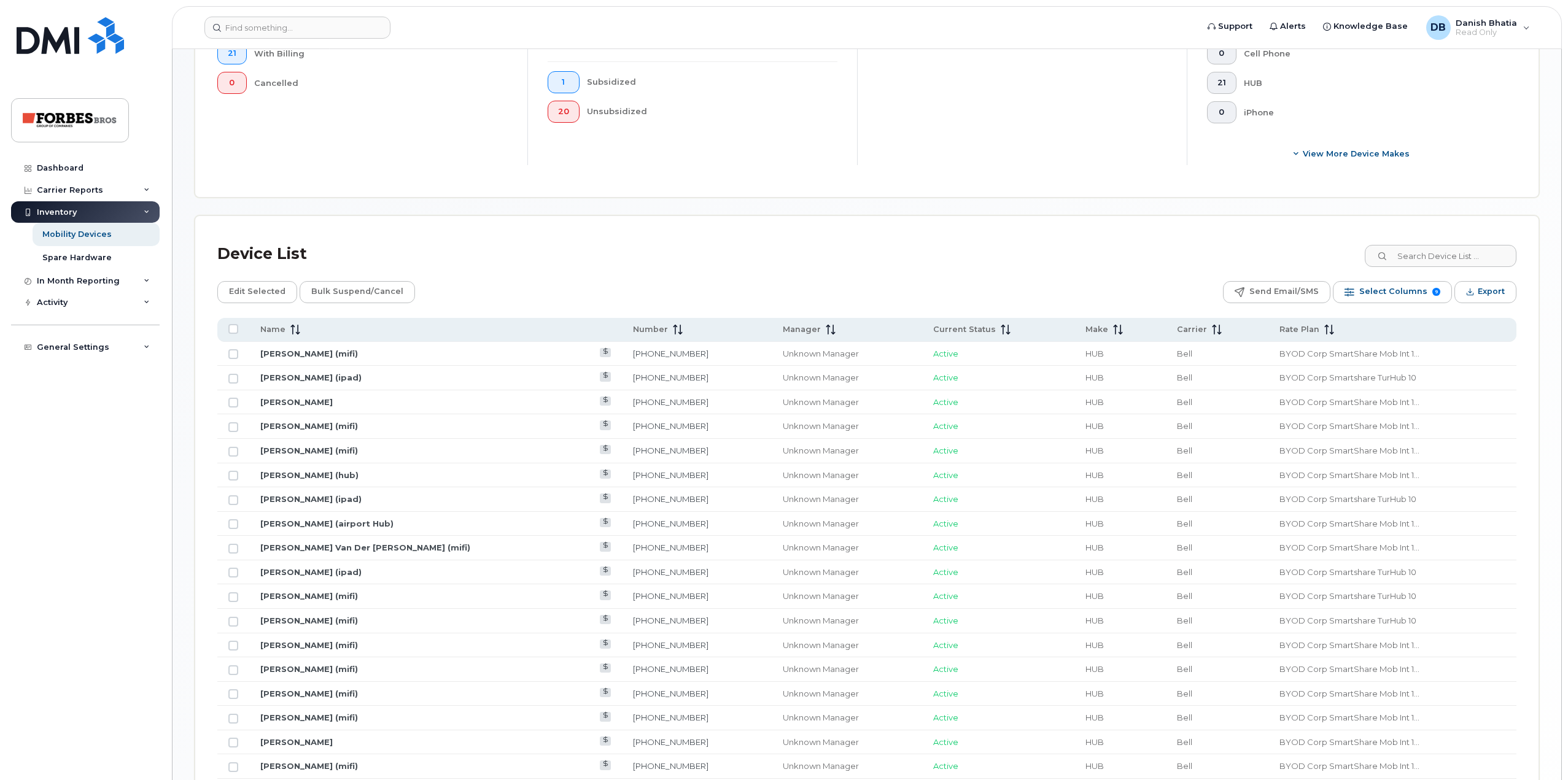
scroll to position [265, 0]
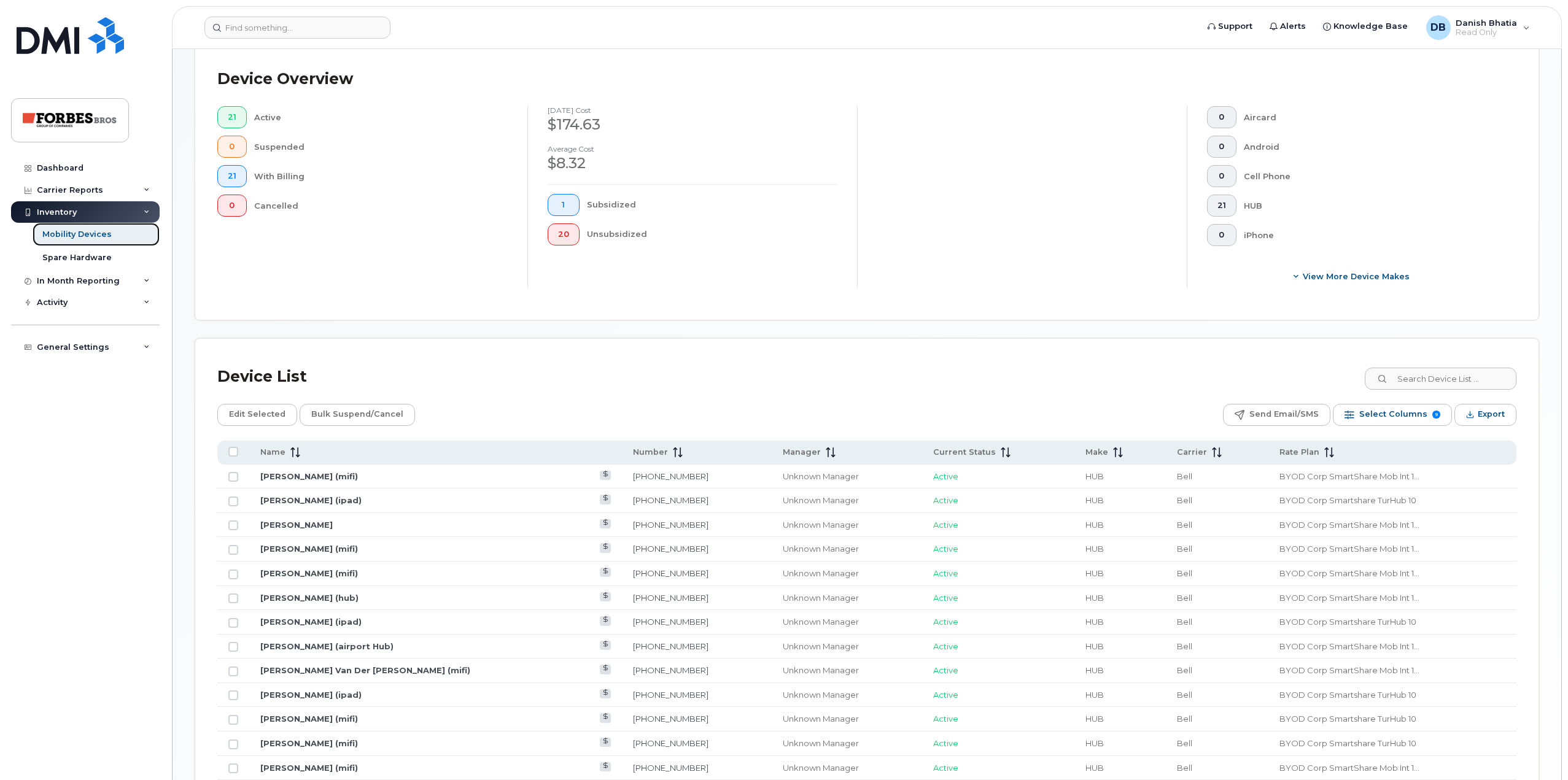
click at [90, 234] on div "Mobility Devices" at bounding box center [77, 234] width 69 height 11
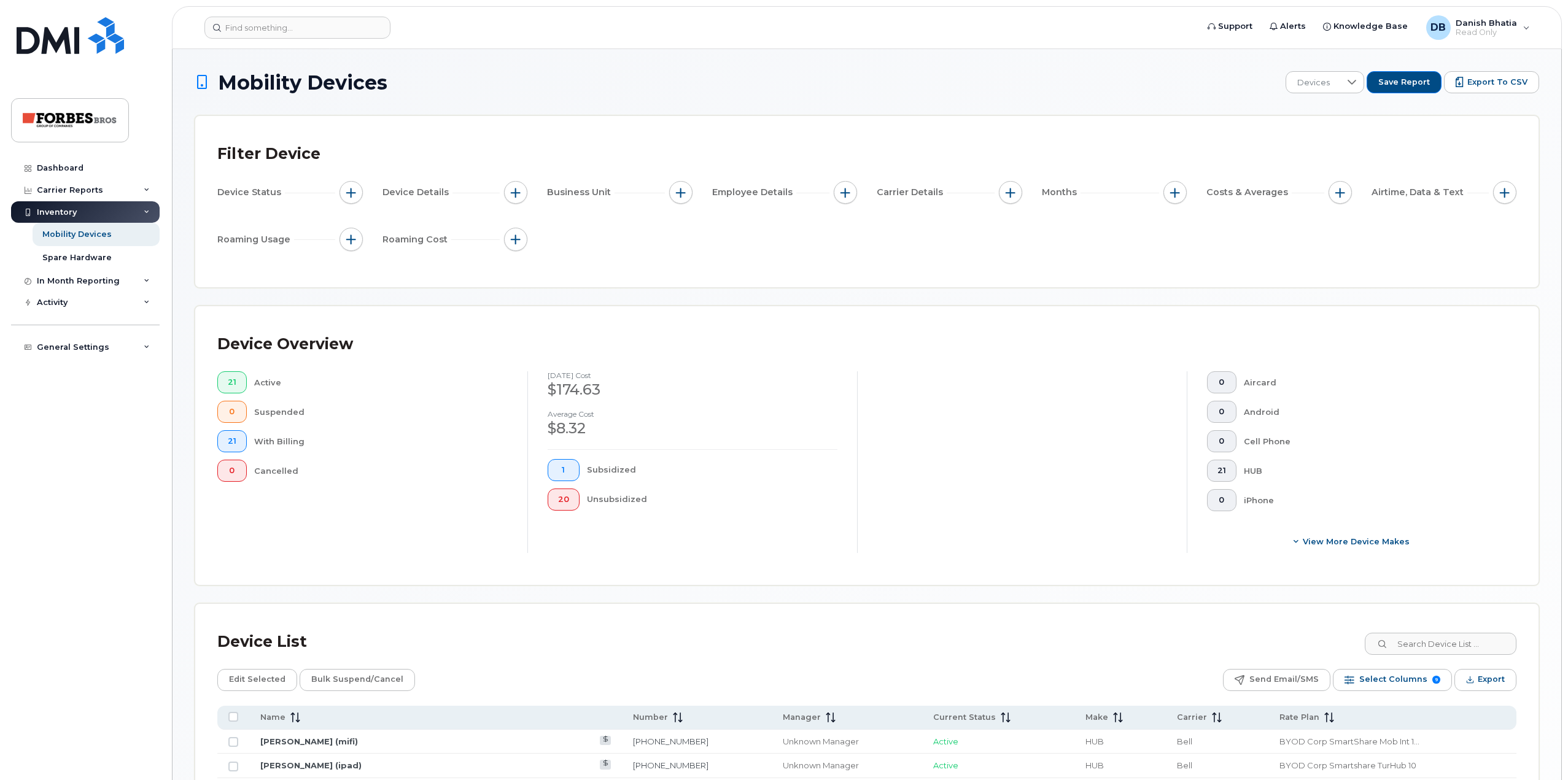
click at [73, 210] on div "Inventory" at bounding box center [57, 212] width 40 height 10
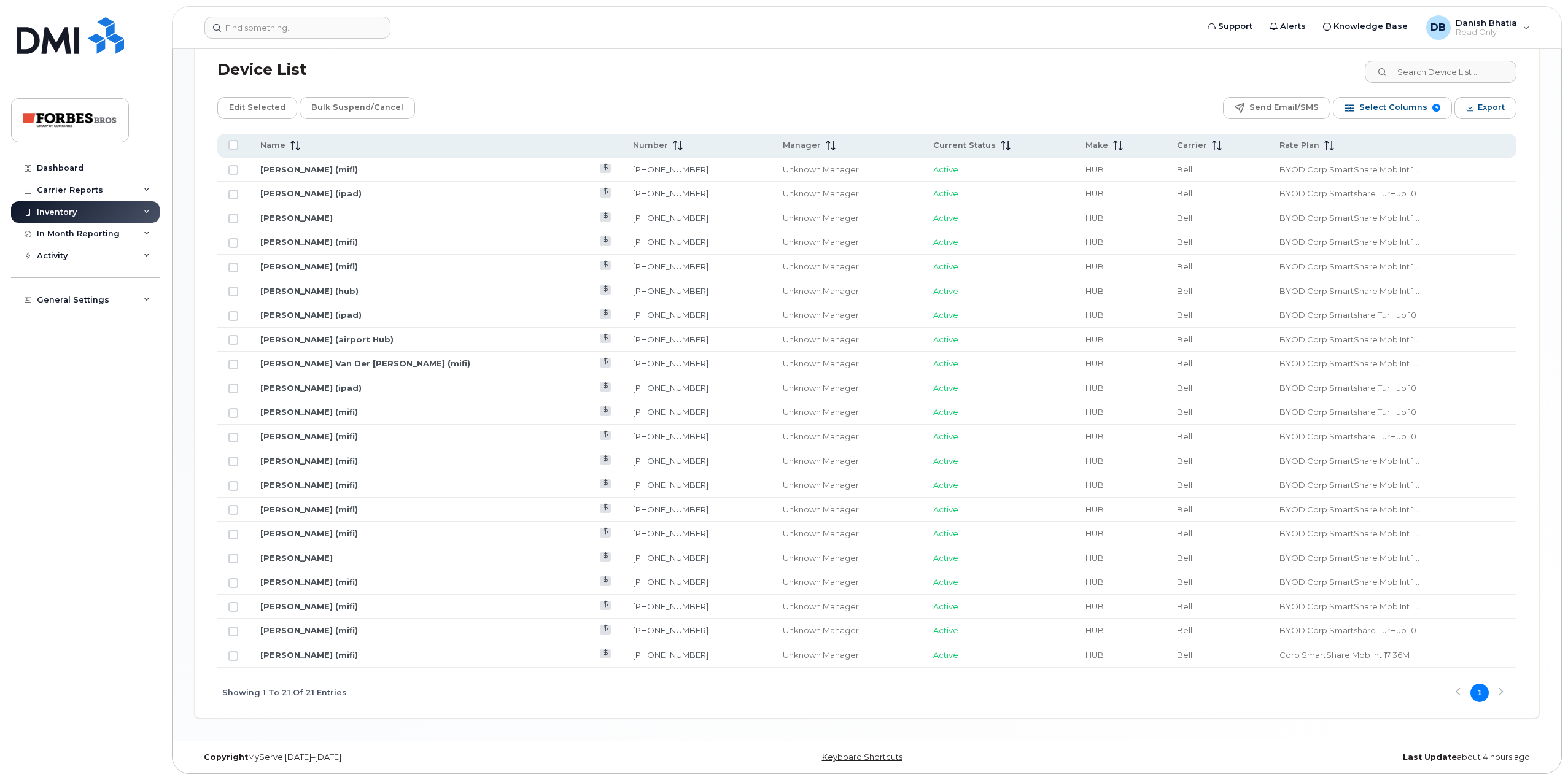
scroll to position [204, 0]
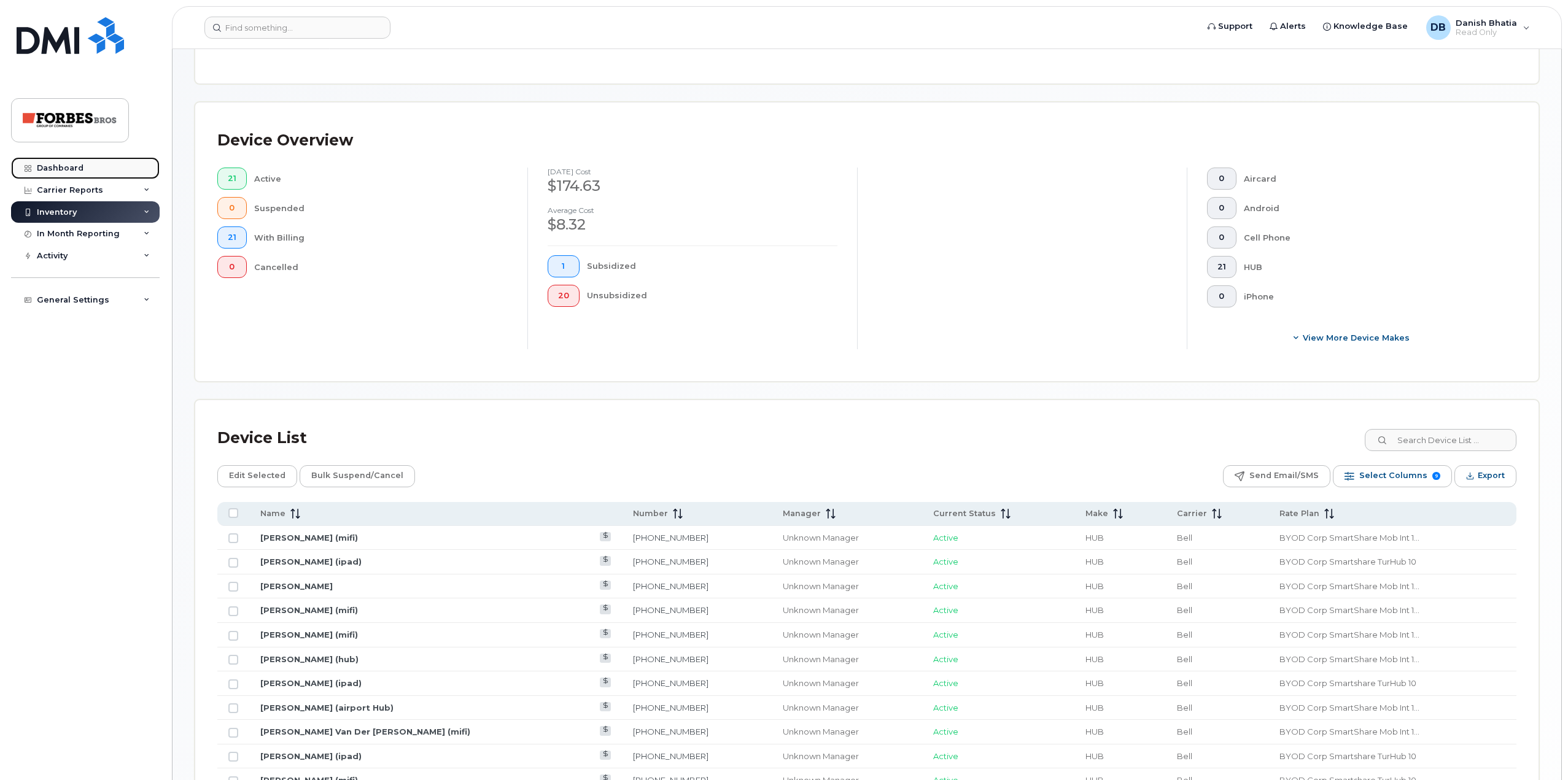
click at [78, 163] on link "Dashboard" at bounding box center [85, 168] width 149 height 22
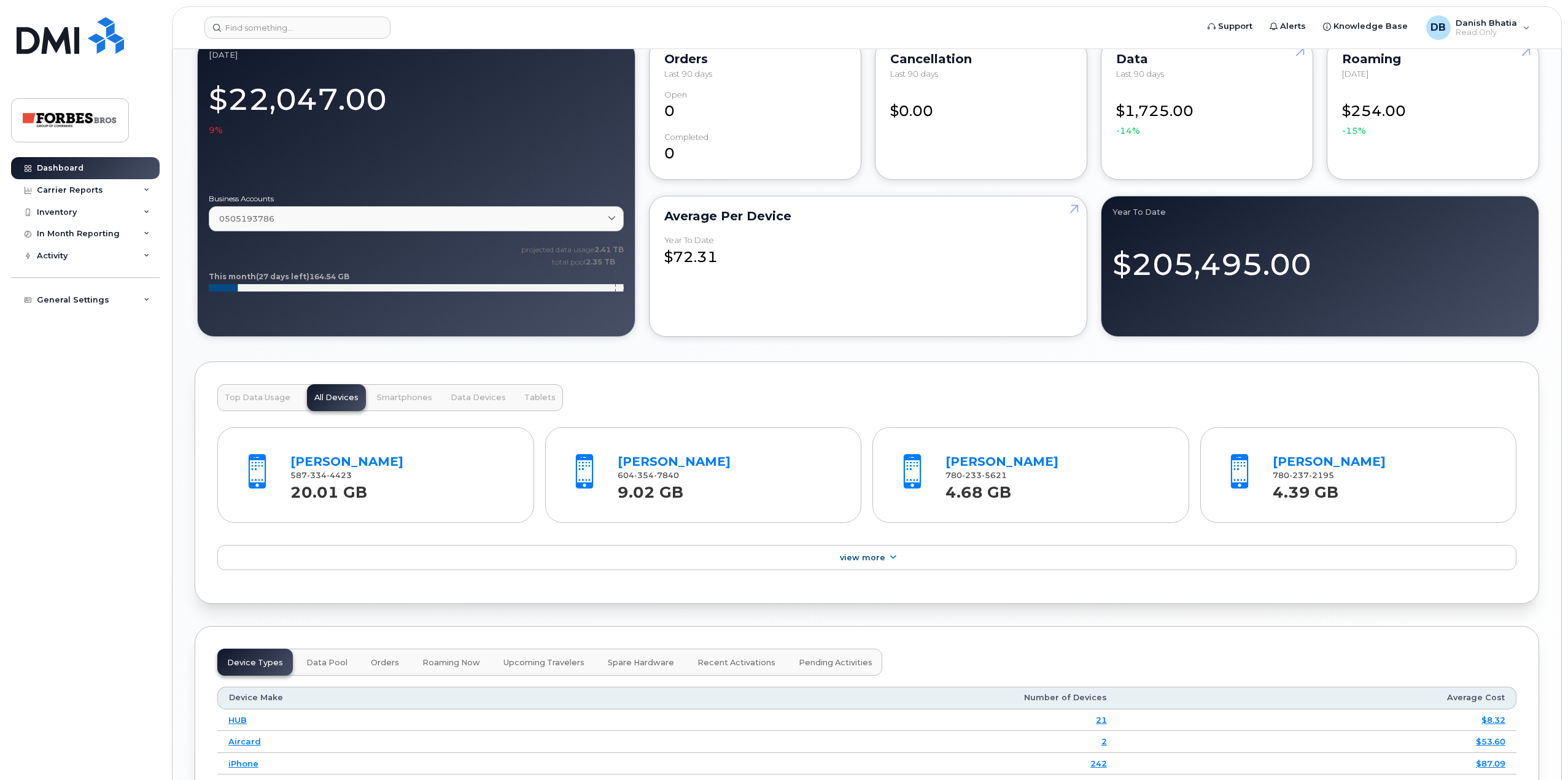
scroll to position [1195, 0]
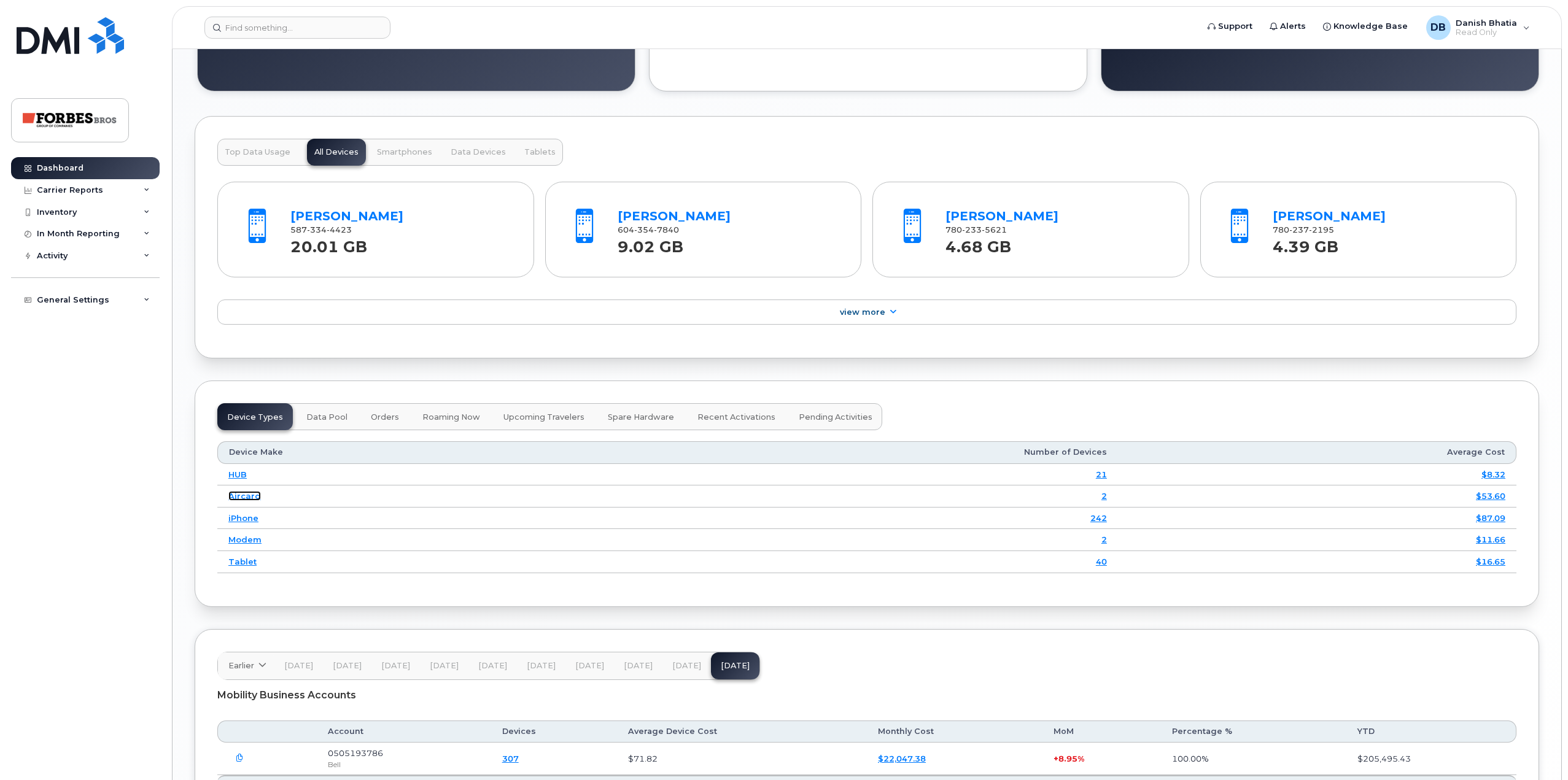
click at [249, 495] on link "Aircard" at bounding box center [244, 496] width 32 height 10
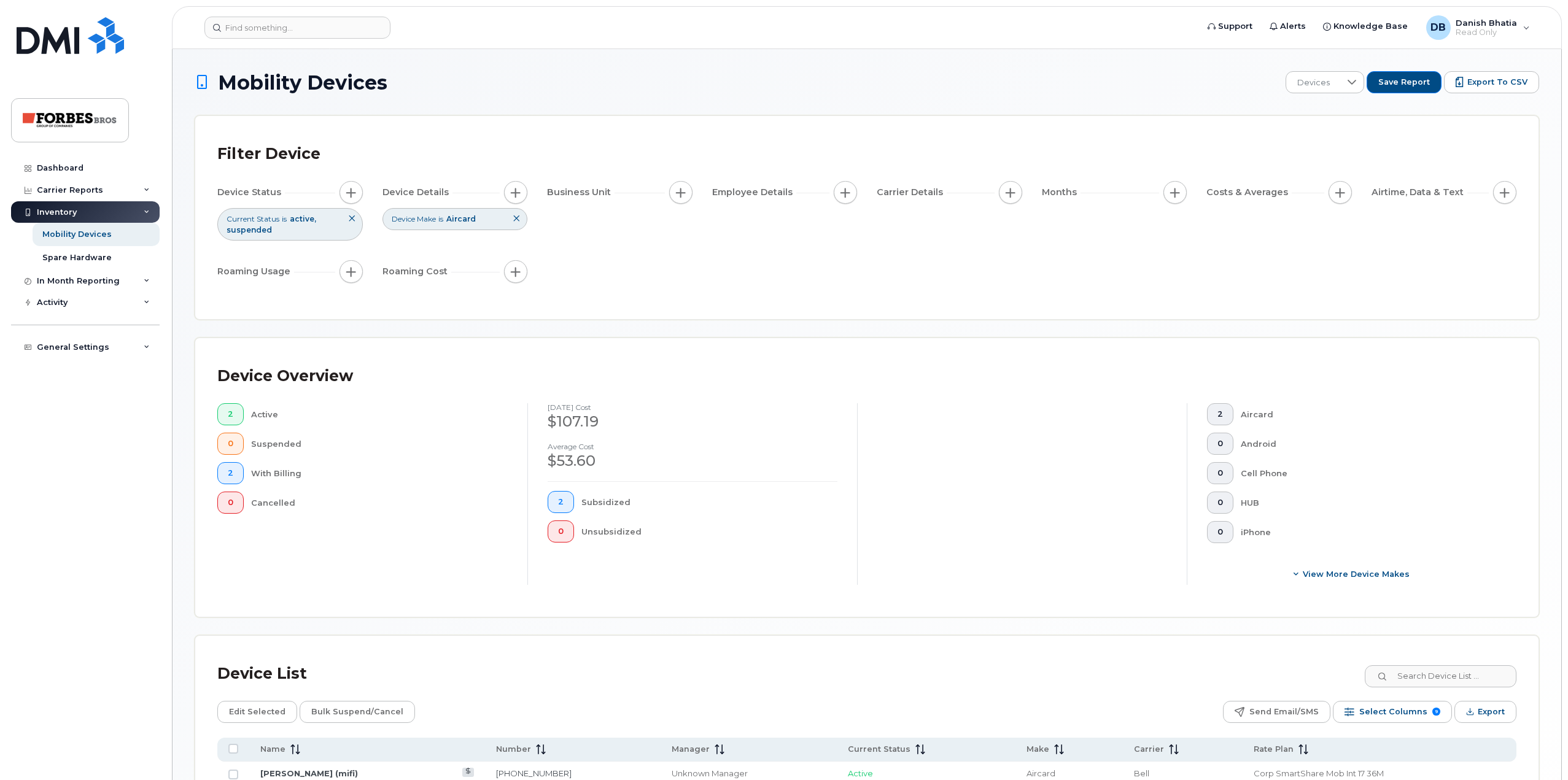
scroll to position [143, 0]
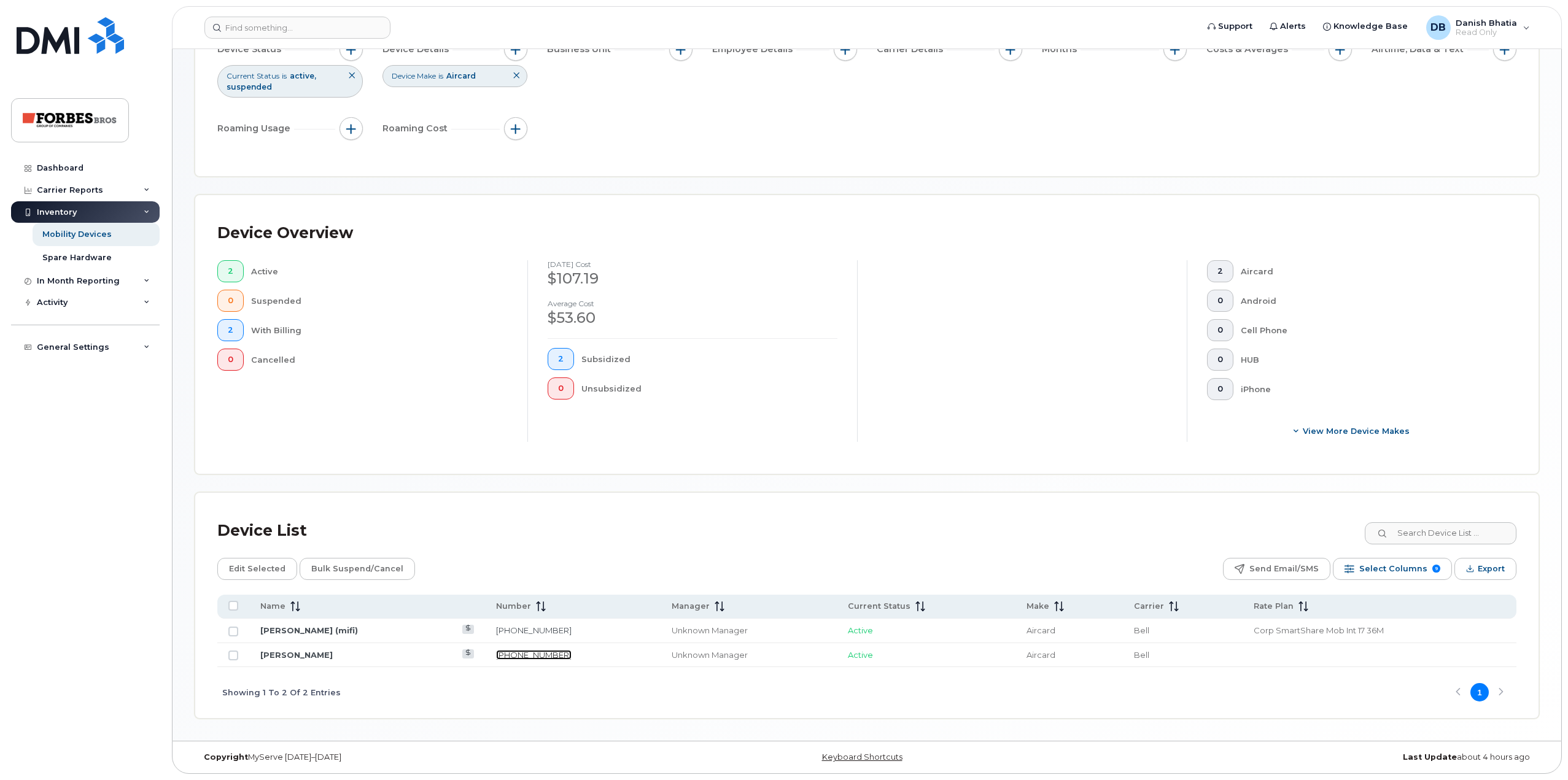
click at [515, 656] on link "780-238-1864" at bounding box center [534, 654] width 75 height 10
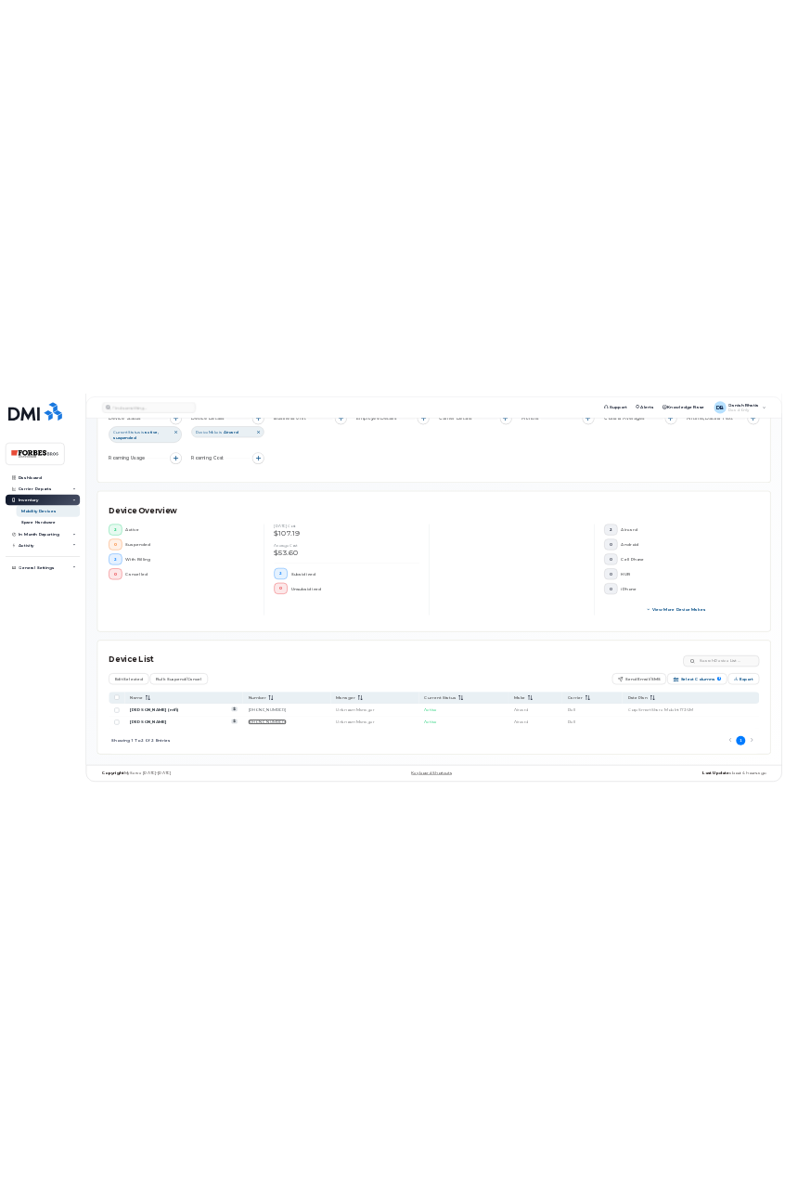
scroll to position [0, 0]
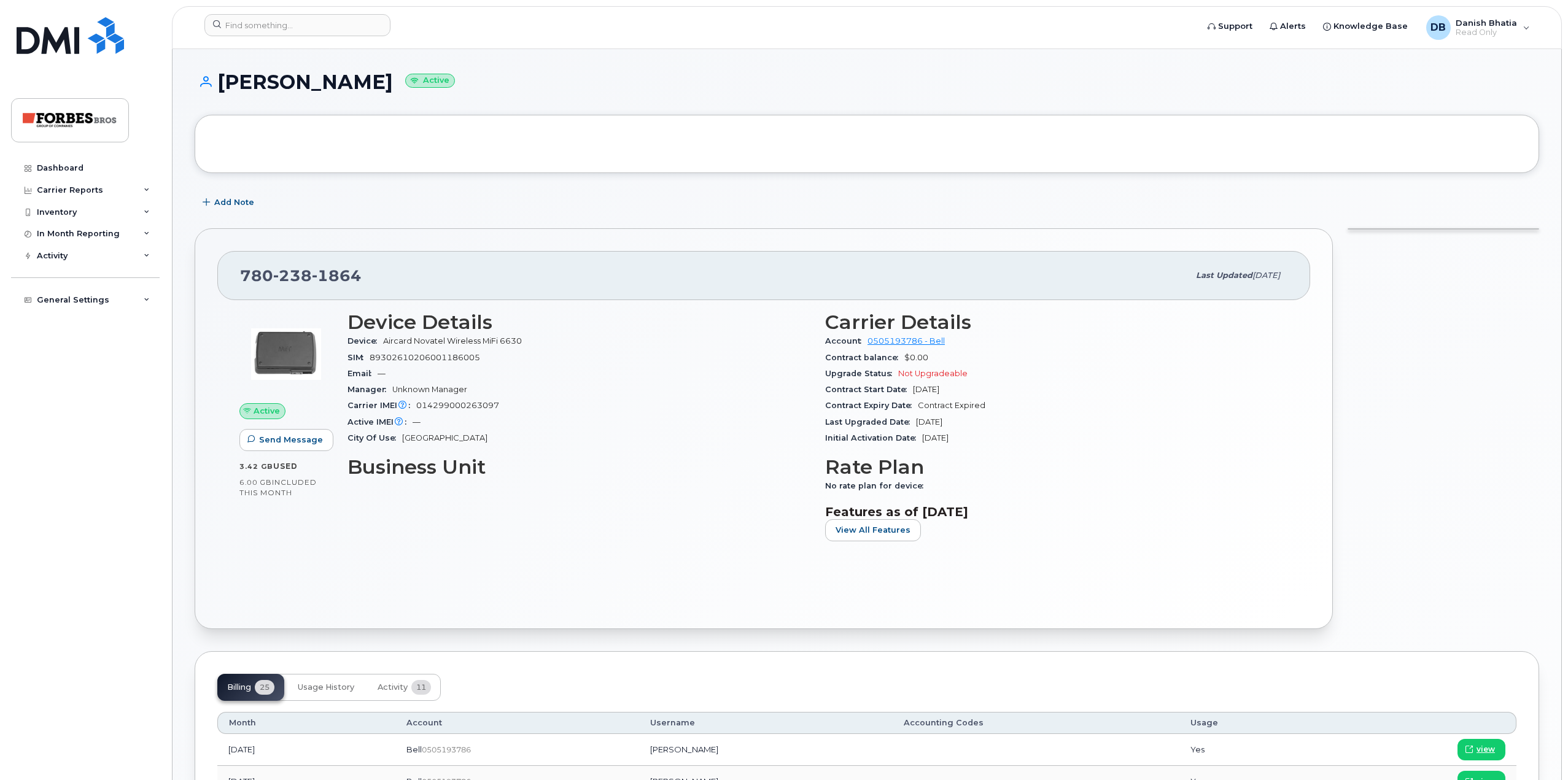
click at [288, 271] on span "238" at bounding box center [292, 276] width 38 height 19
copy span "[PHONE_NUMBER]"
click at [636, 390] on div "Manager Unknown Manager" at bounding box center [579, 389] width 463 height 16
